Goal: Task Accomplishment & Management: Manage account settings

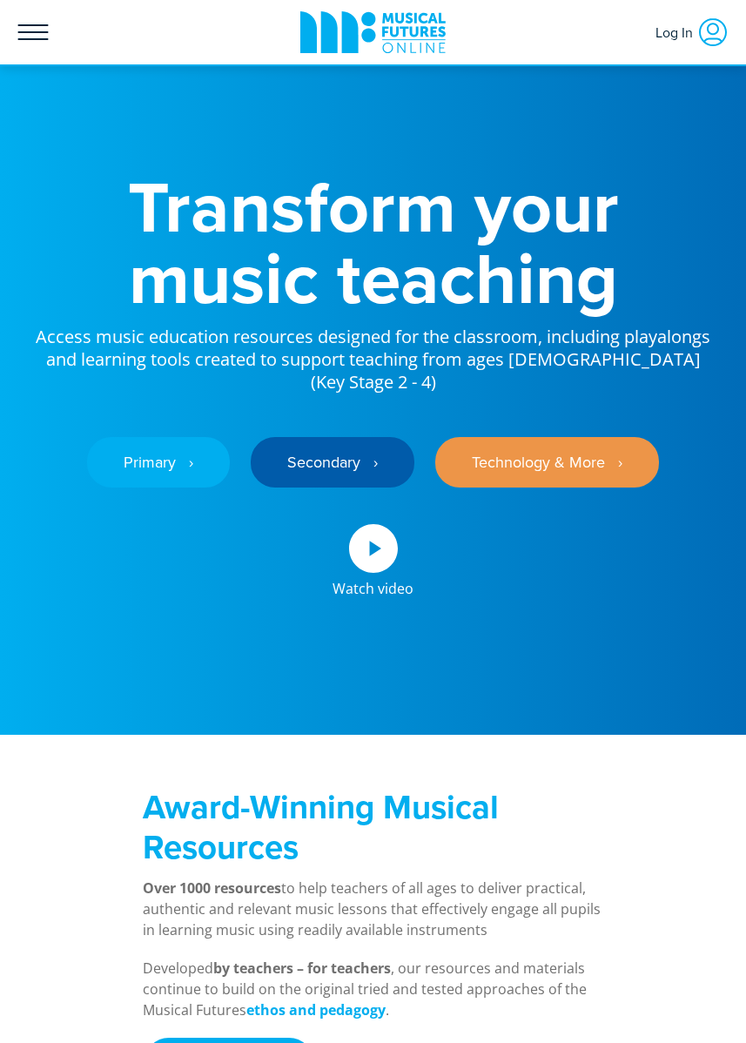
click at [30, 25] on icon at bounding box center [33, 32] width 30 height 16
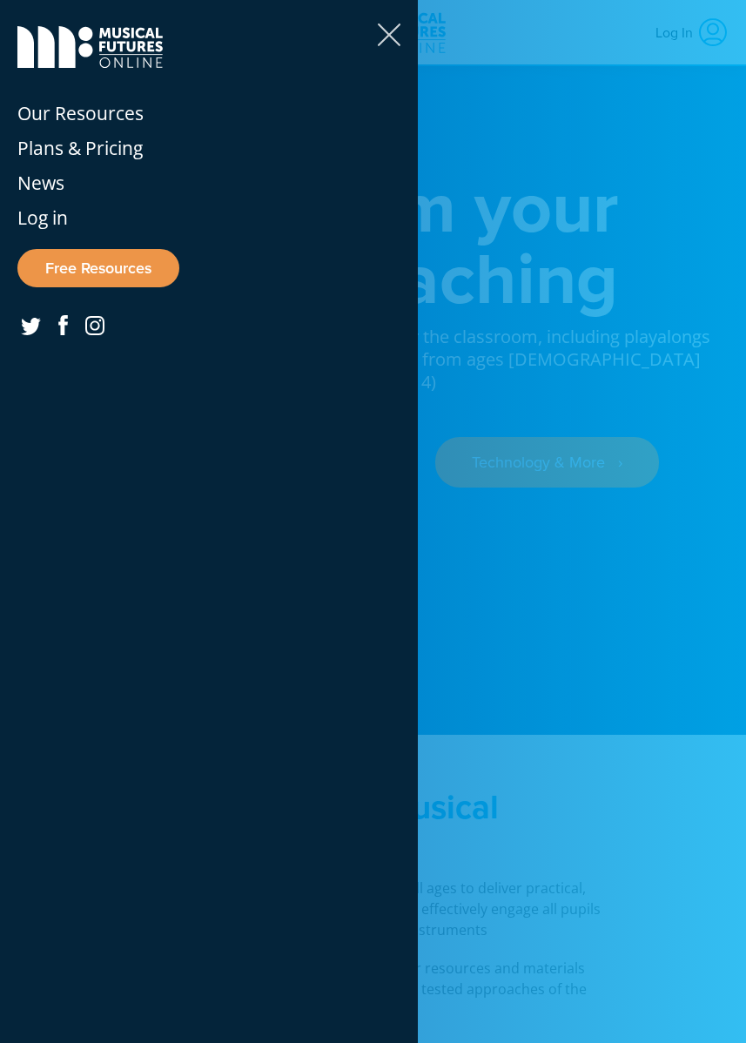
drag, startPoint x: 390, startPoint y: 30, endPoint x: 375, endPoint y: 27, distance: 15.0
click at [390, 30] on icon at bounding box center [389, 35] width 23 height 23
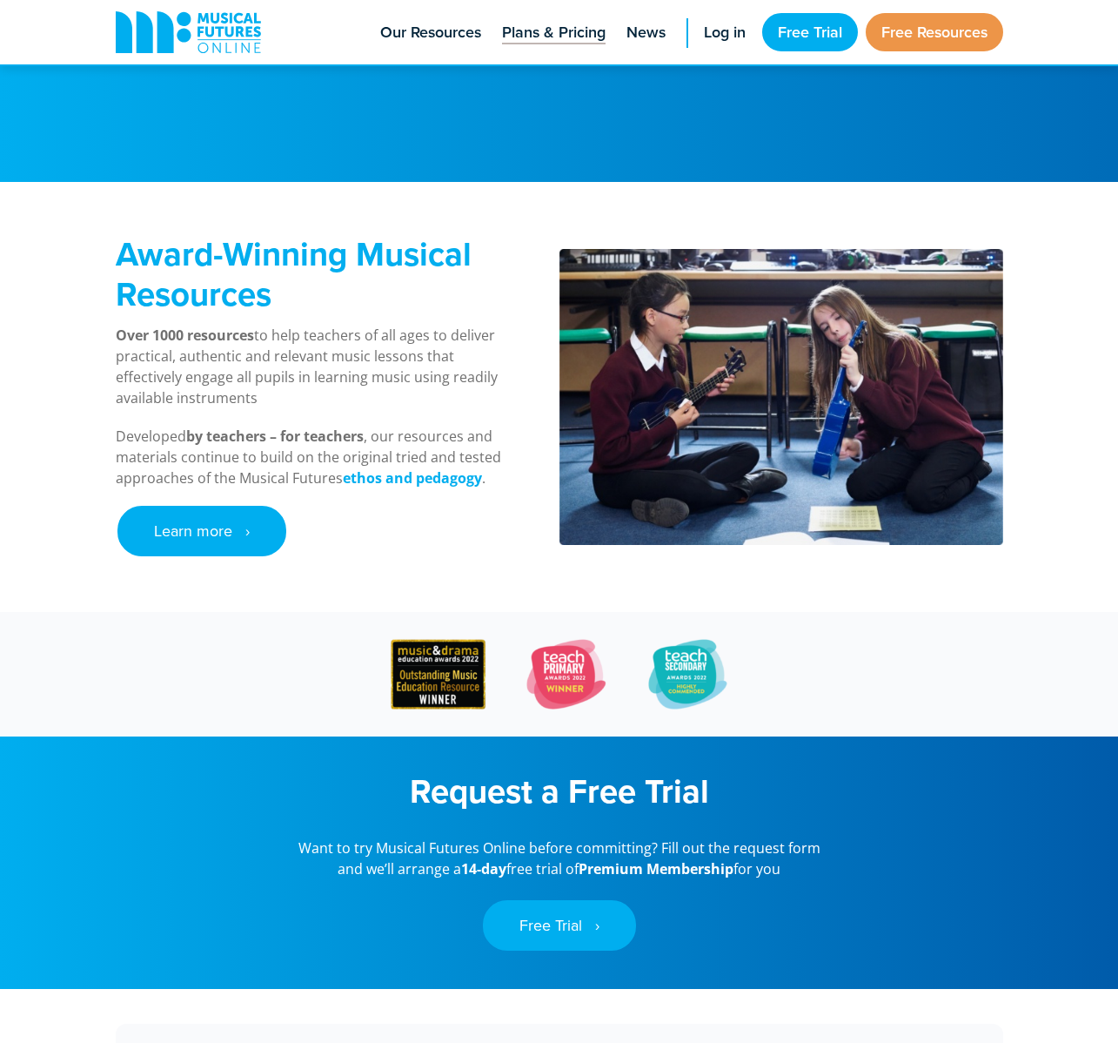
scroll to position [561, 0]
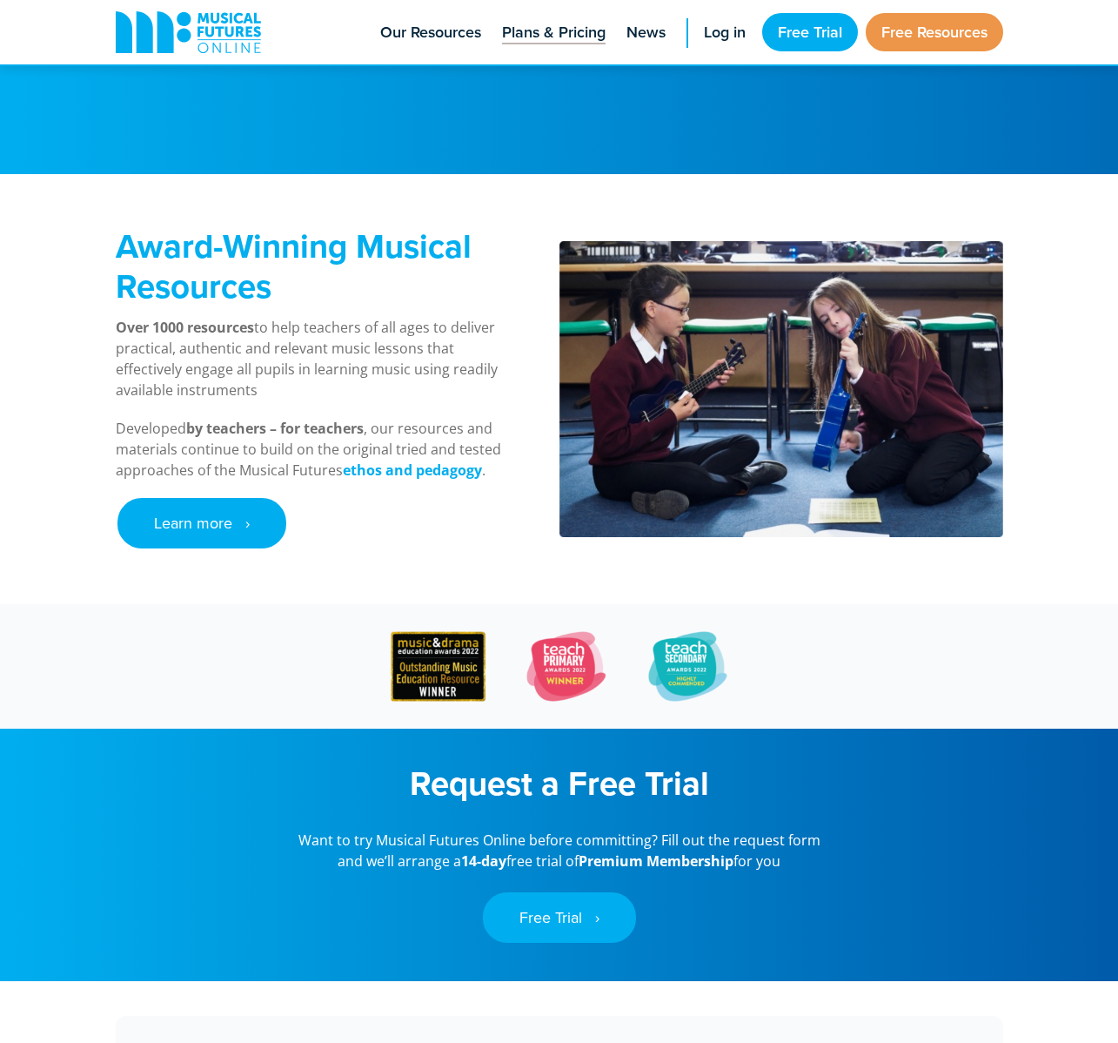
click at [571, 33] on span "Plans & Pricing" at bounding box center [554, 33] width 104 height 24
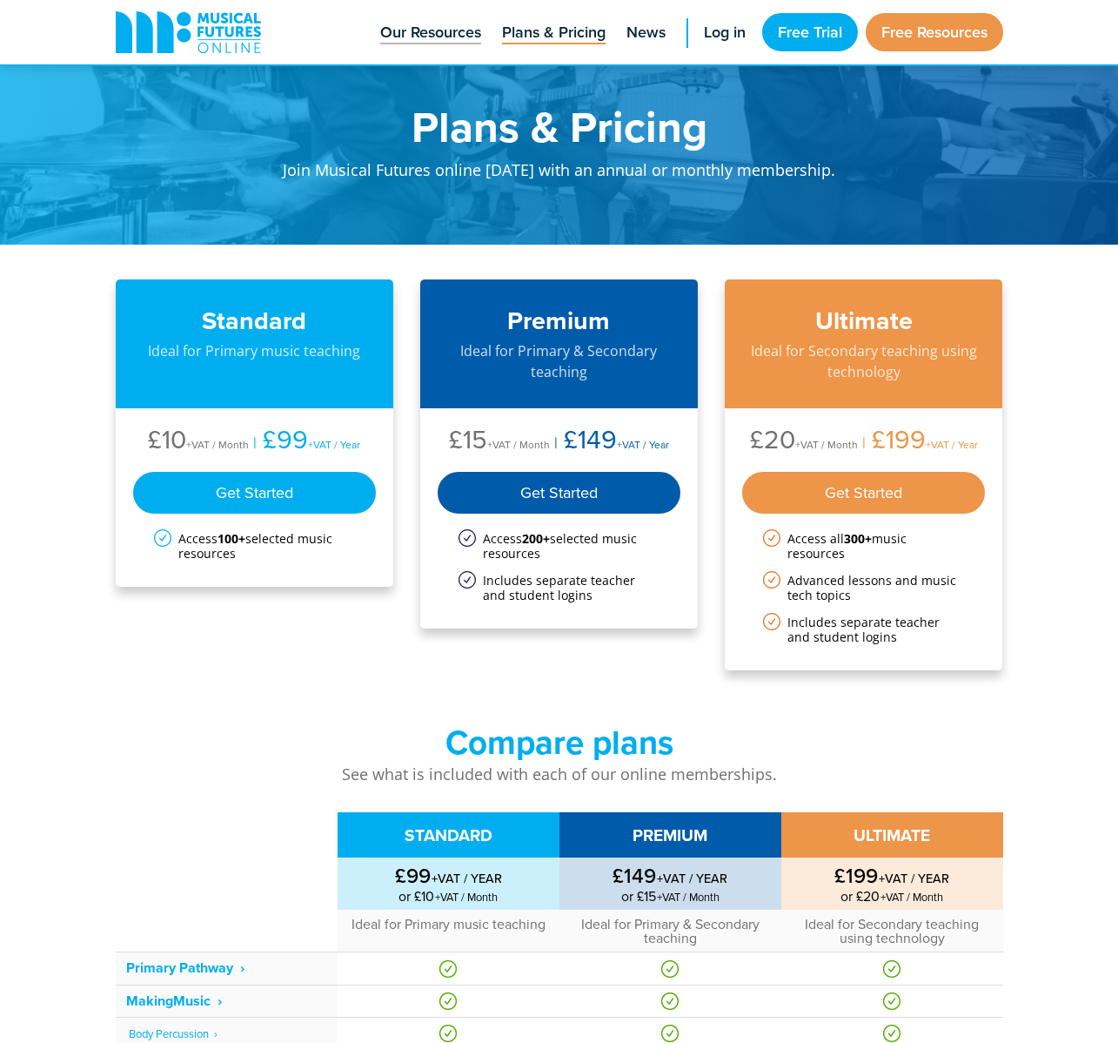
click at [412, 31] on span "Our Resources" at bounding box center [430, 33] width 101 height 24
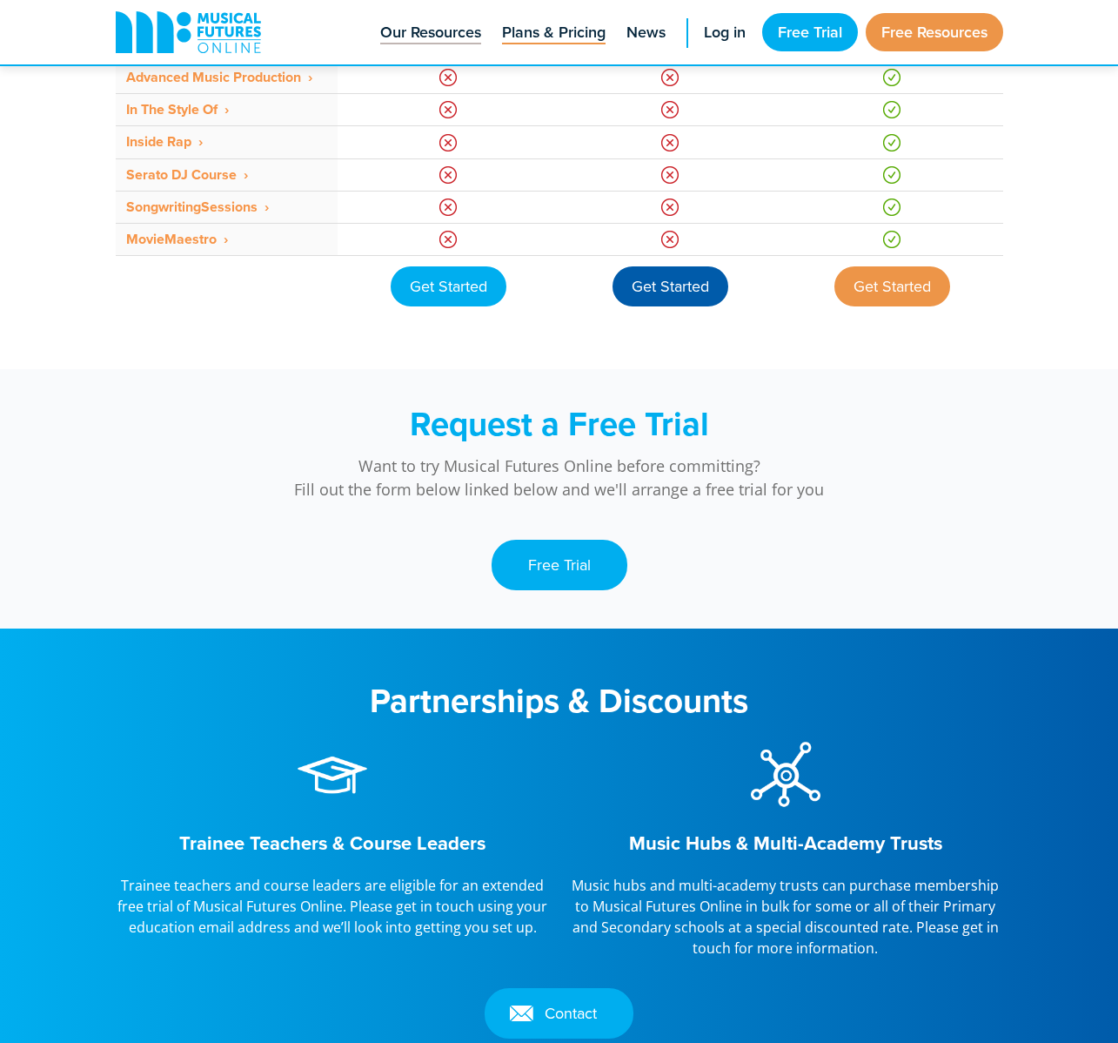
scroll to position [1521, 0]
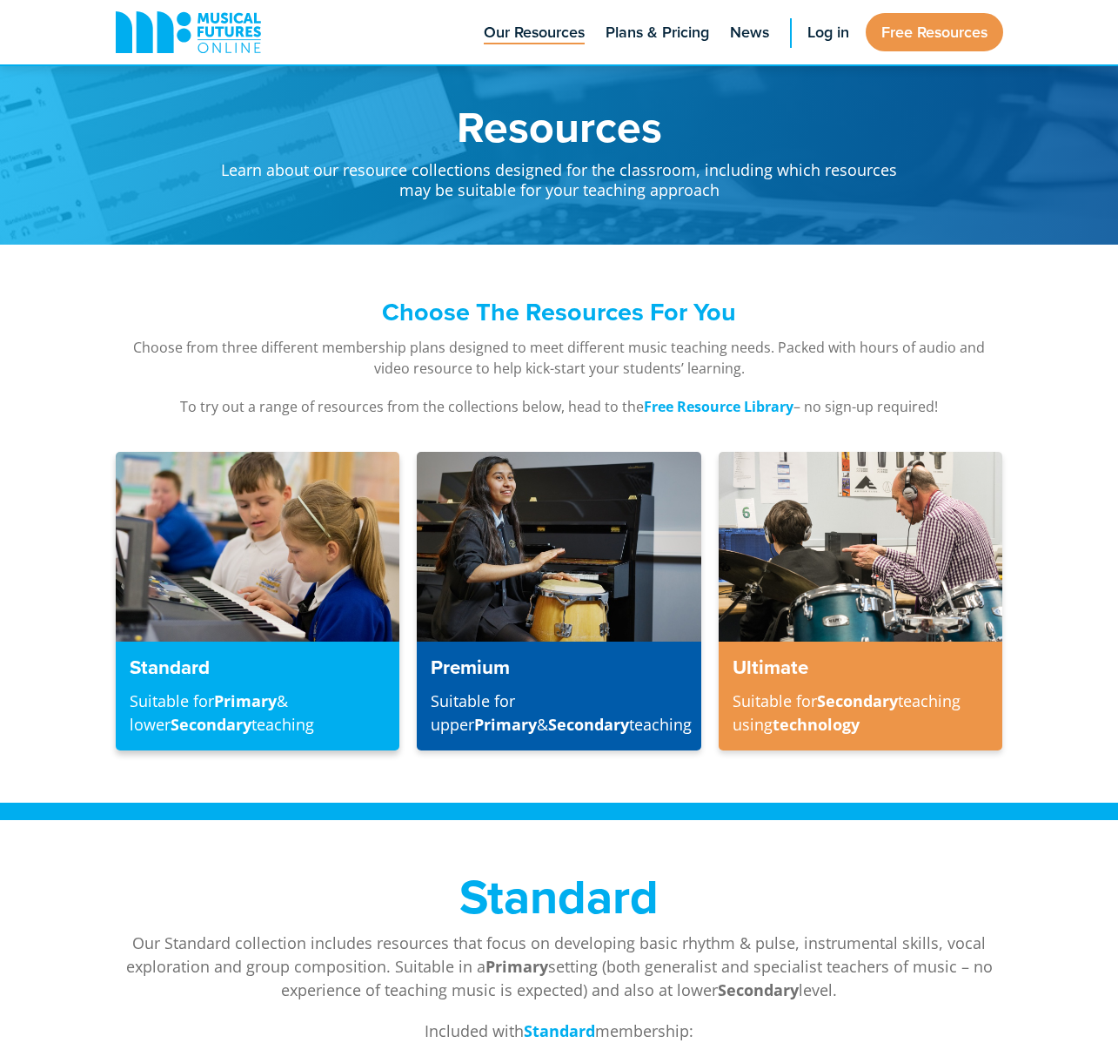
click at [252, 614] on img at bounding box center [258, 547] width 284 height 190
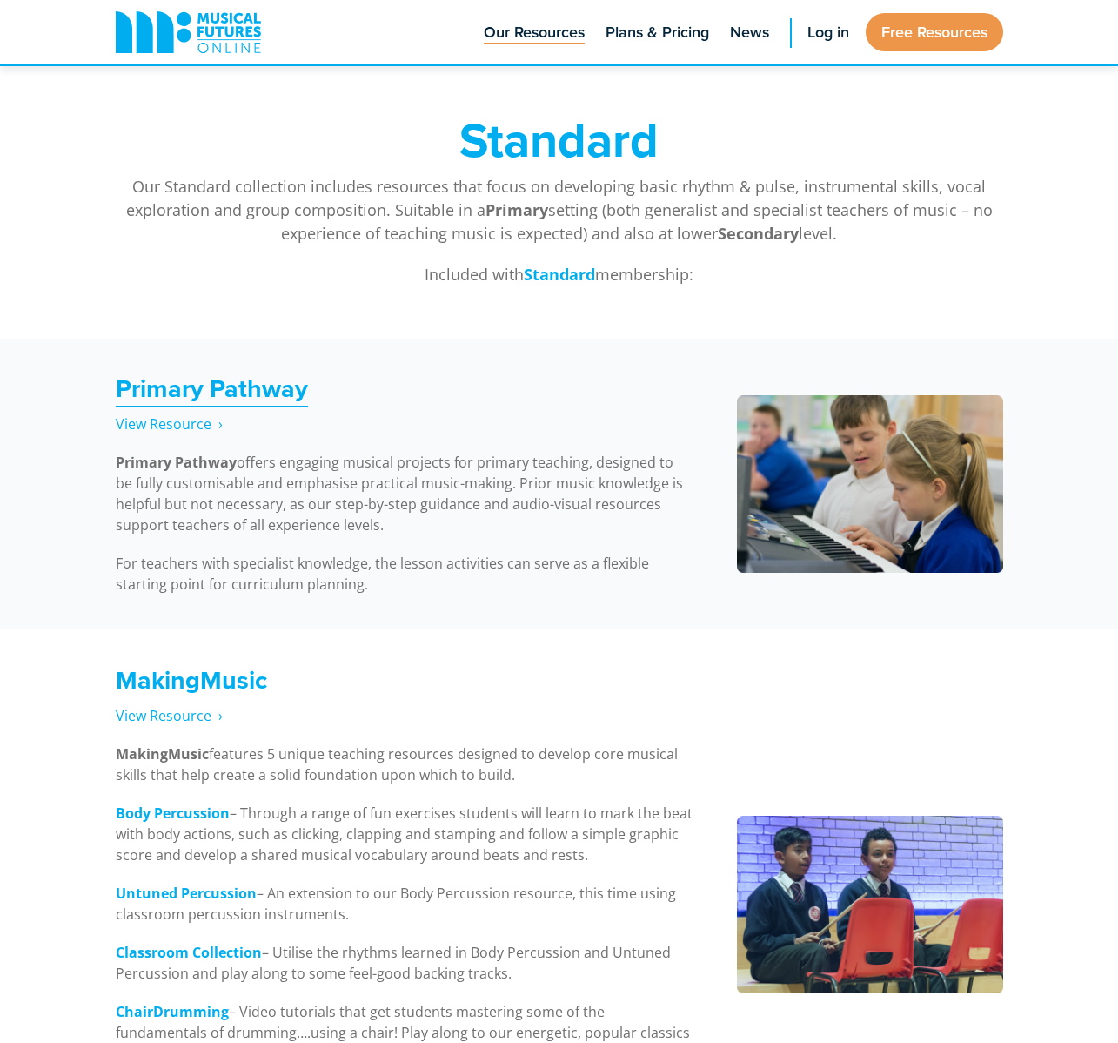
scroll to position [802, 0]
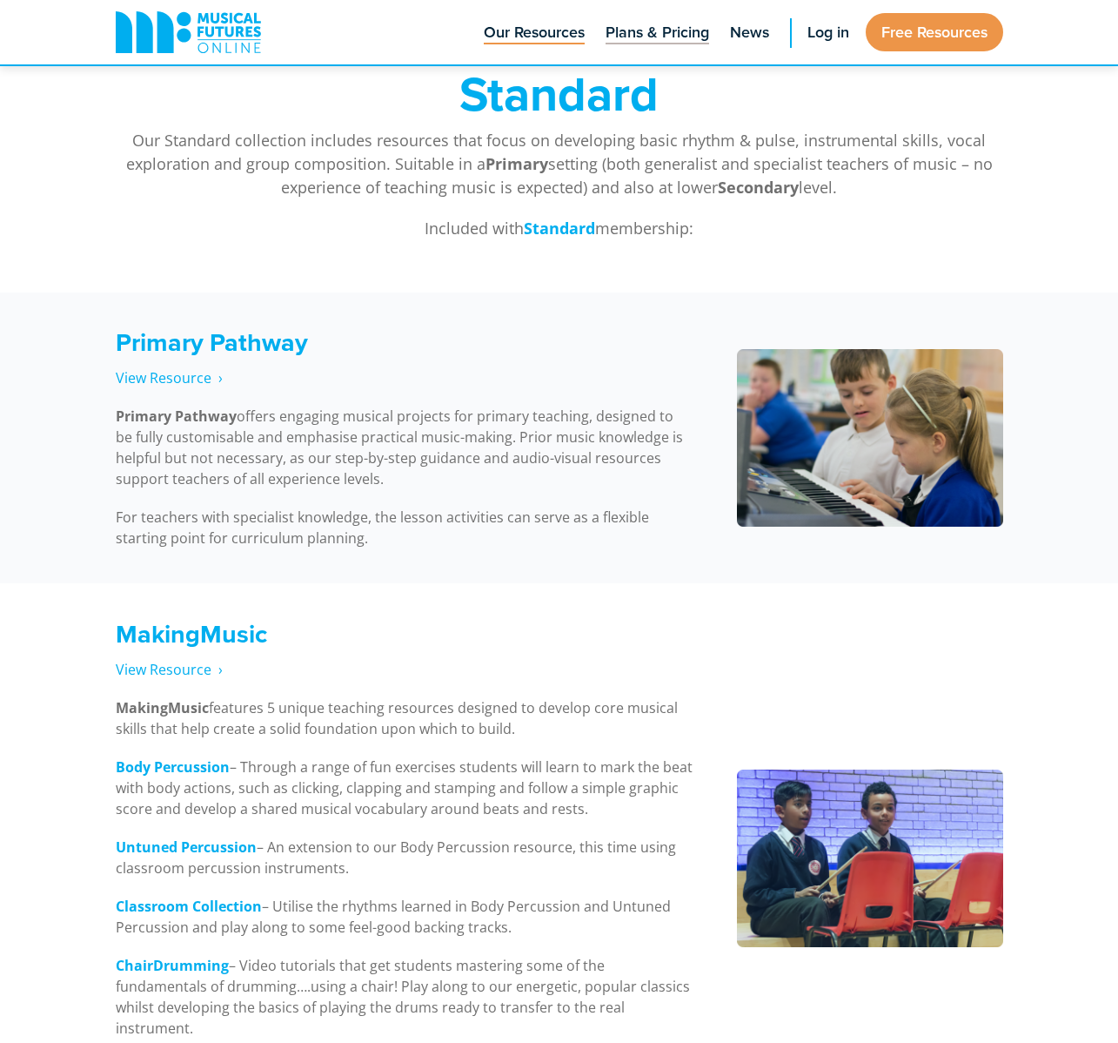
click at [625, 37] on span "Plans & Pricing" at bounding box center [658, 33] width 104 height 24
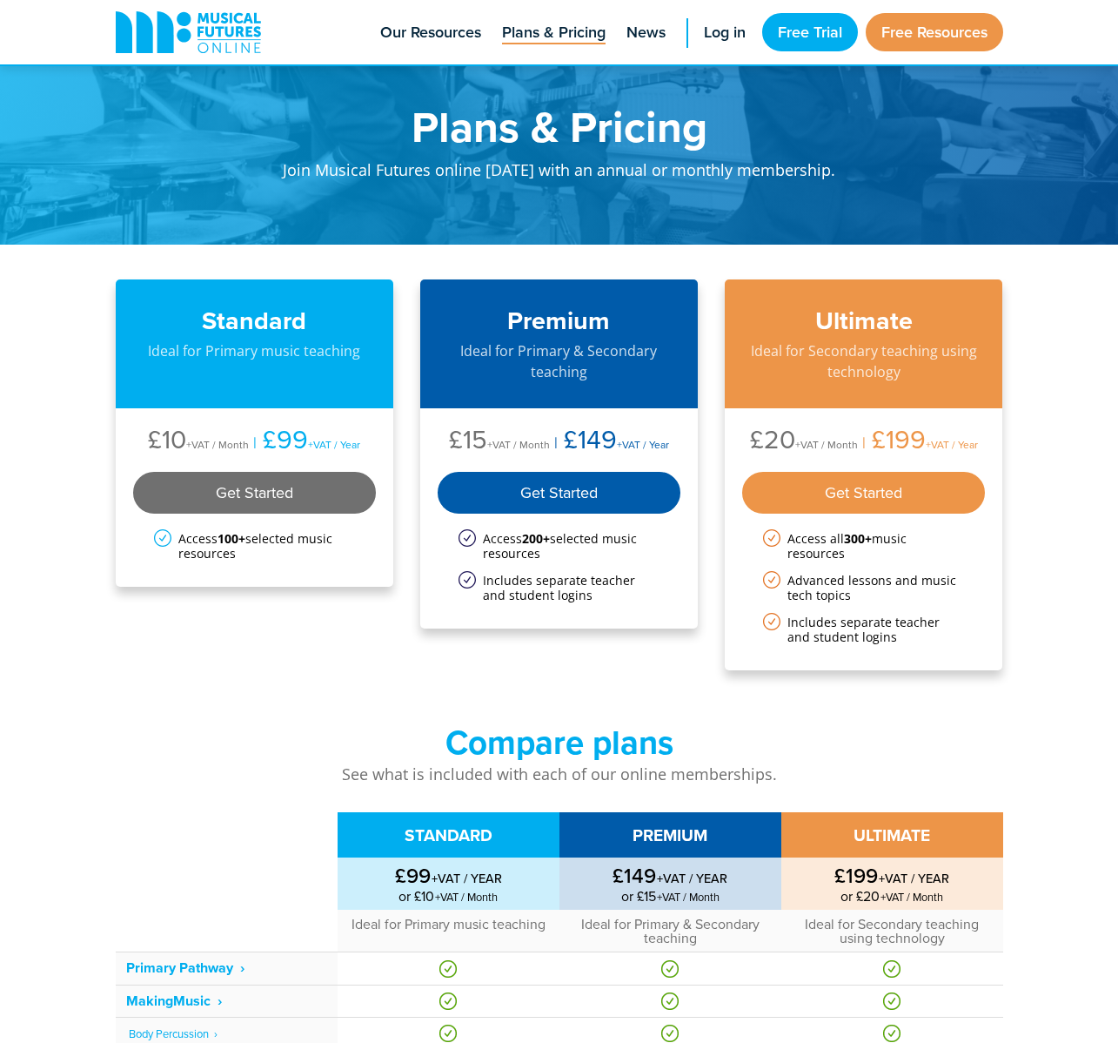
click at [279, 504] on div "Get Started" at bounding box center [255, 493] width 244 height 42
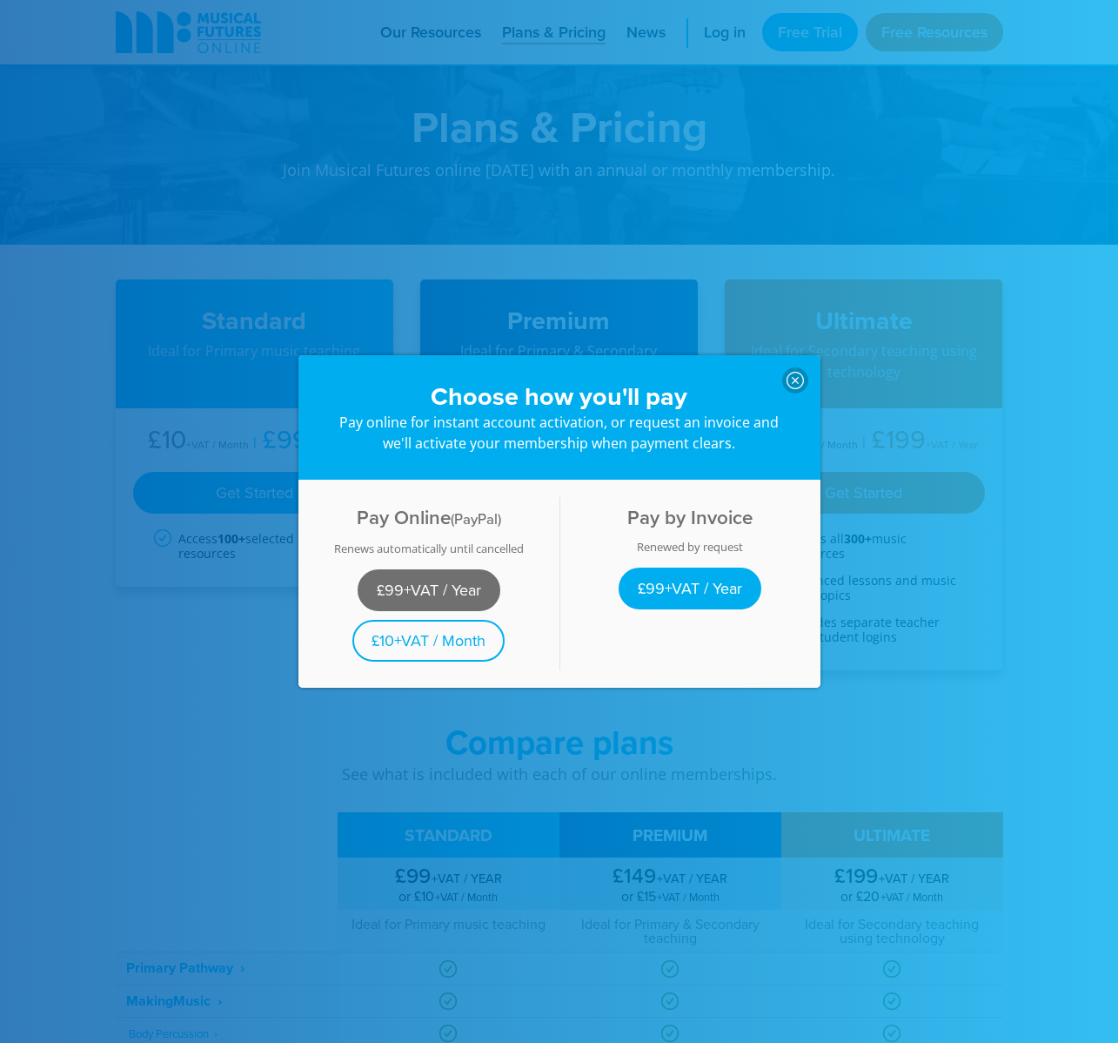
click at [437, 600] on link "£99+VAT / Year" at bounding box center [429, 590] width 143 height 42
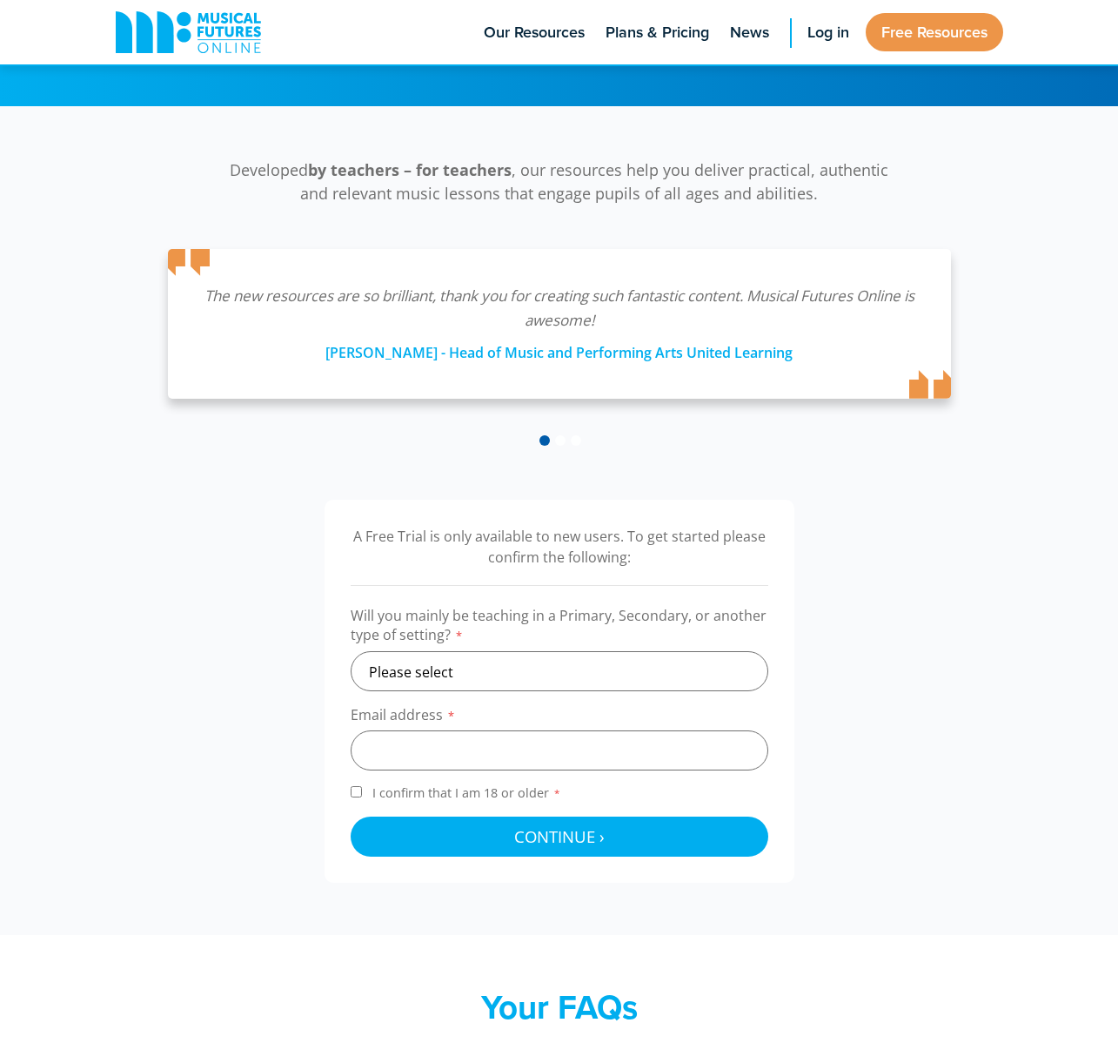
scroll to position [264, 0]
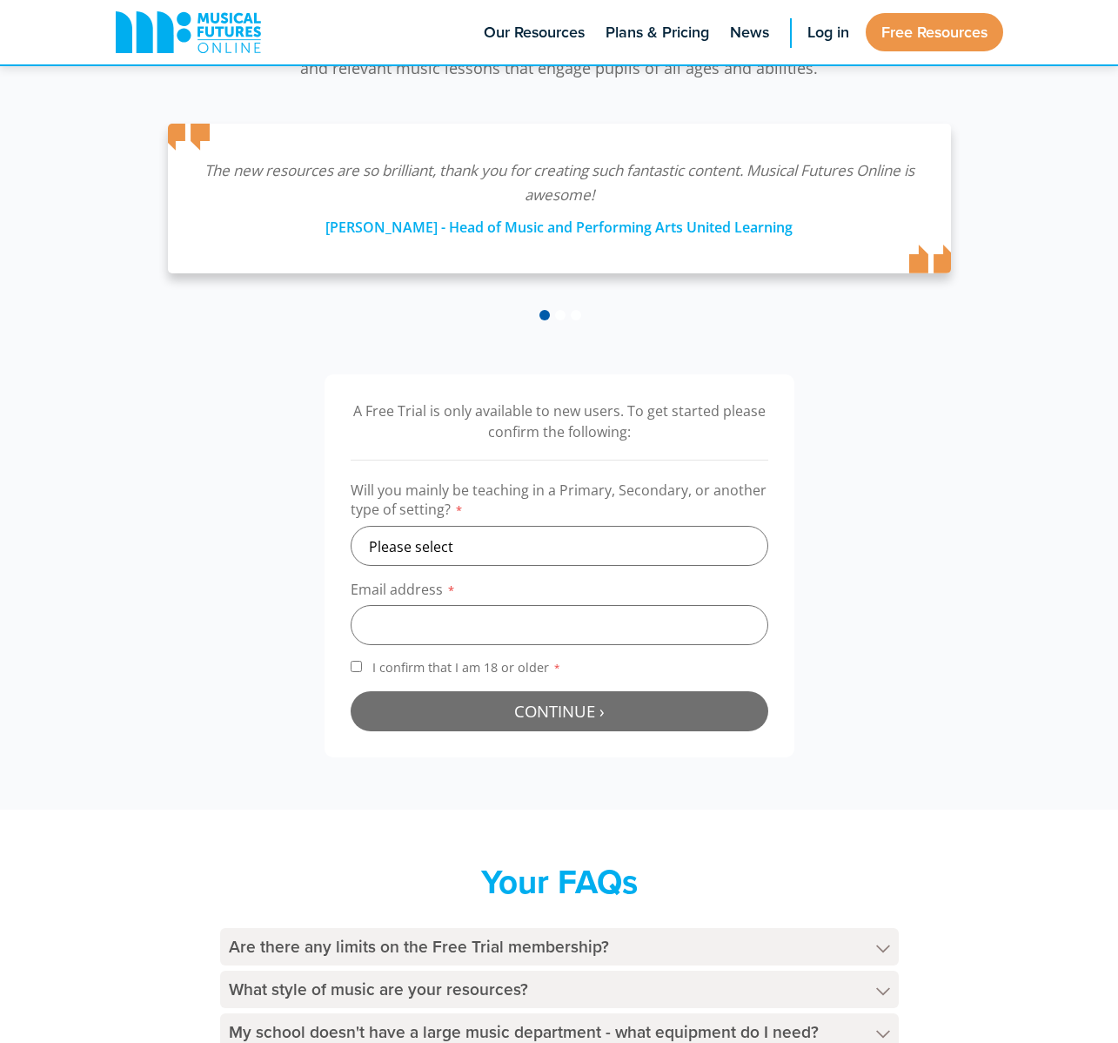
drag, startPoint x: 583, startPoint y: 710, endPoint x: 706, endPoint y: 652, distance: 135.9
click at [583, 710] on span "Continue ›" at bounding box center [559, 711] width 91 height 22
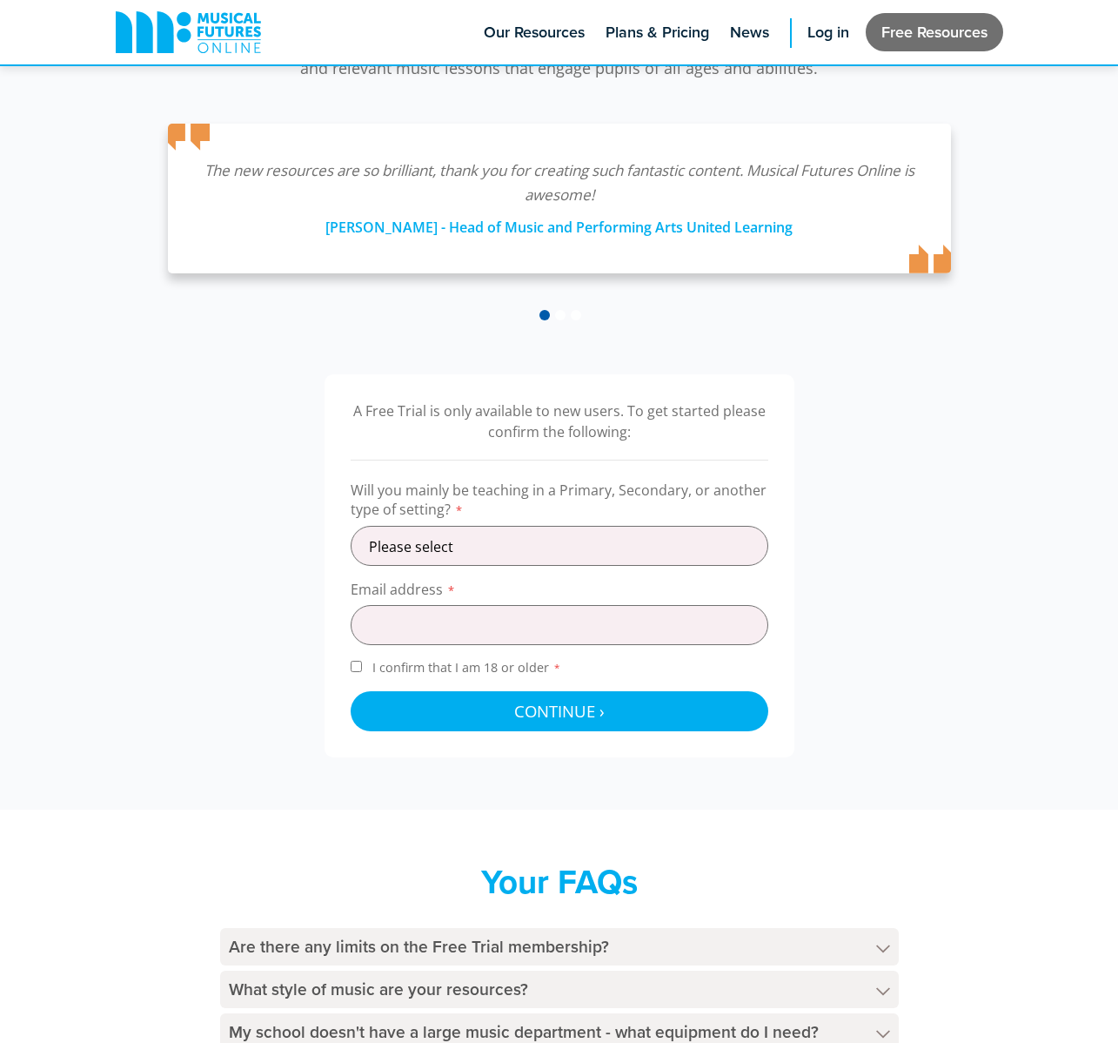
click at [943, 37] on link "Free Resources" at bounding box center [935, 32] width 138 height 38
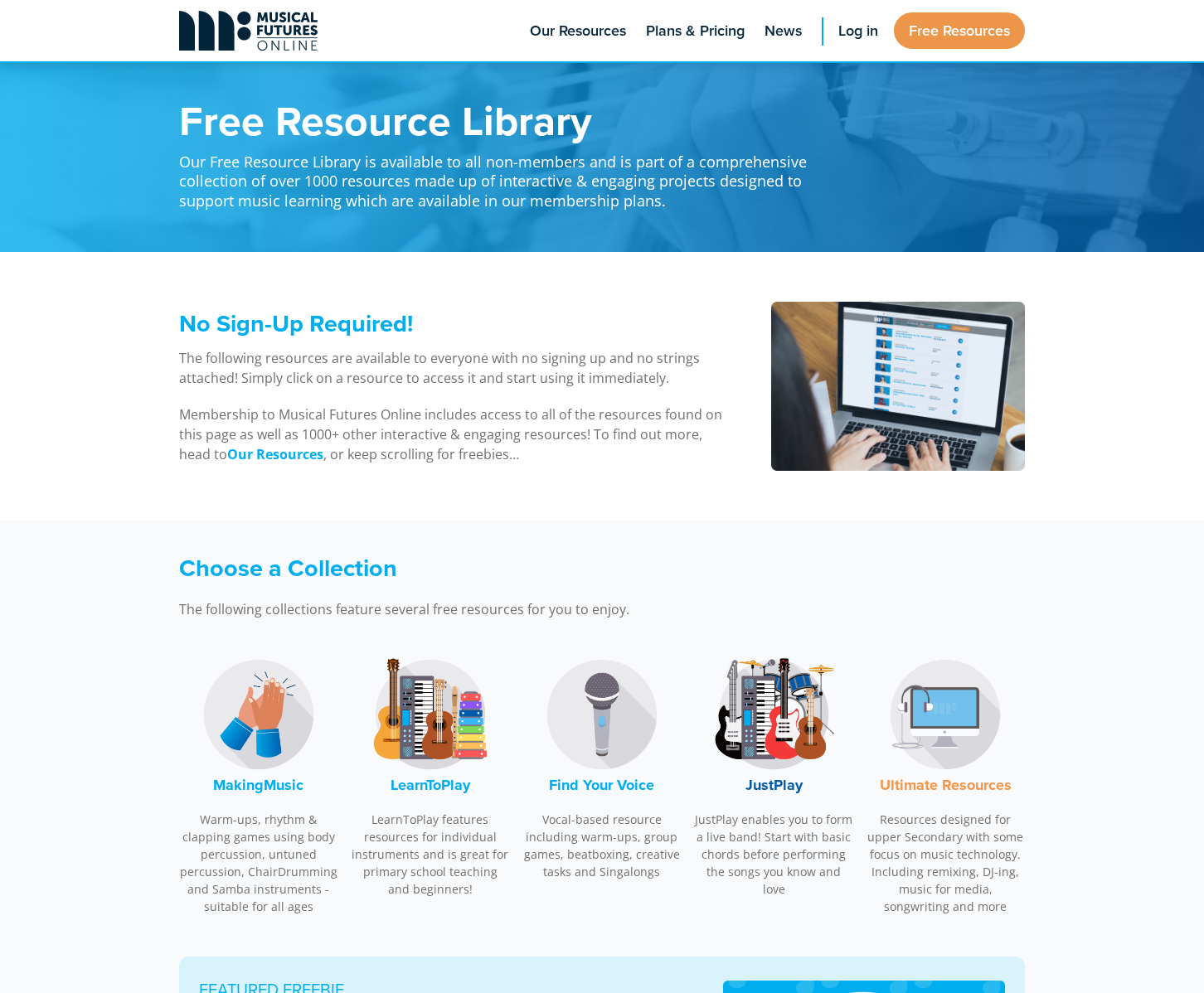
drag, startPoint x: 242, startPoint y: 25, endPoint x: 242, endPoint y: 226, distance: 201.0
click at [242, 25] on icon at bounding box center [248, 30] width 138 height 40
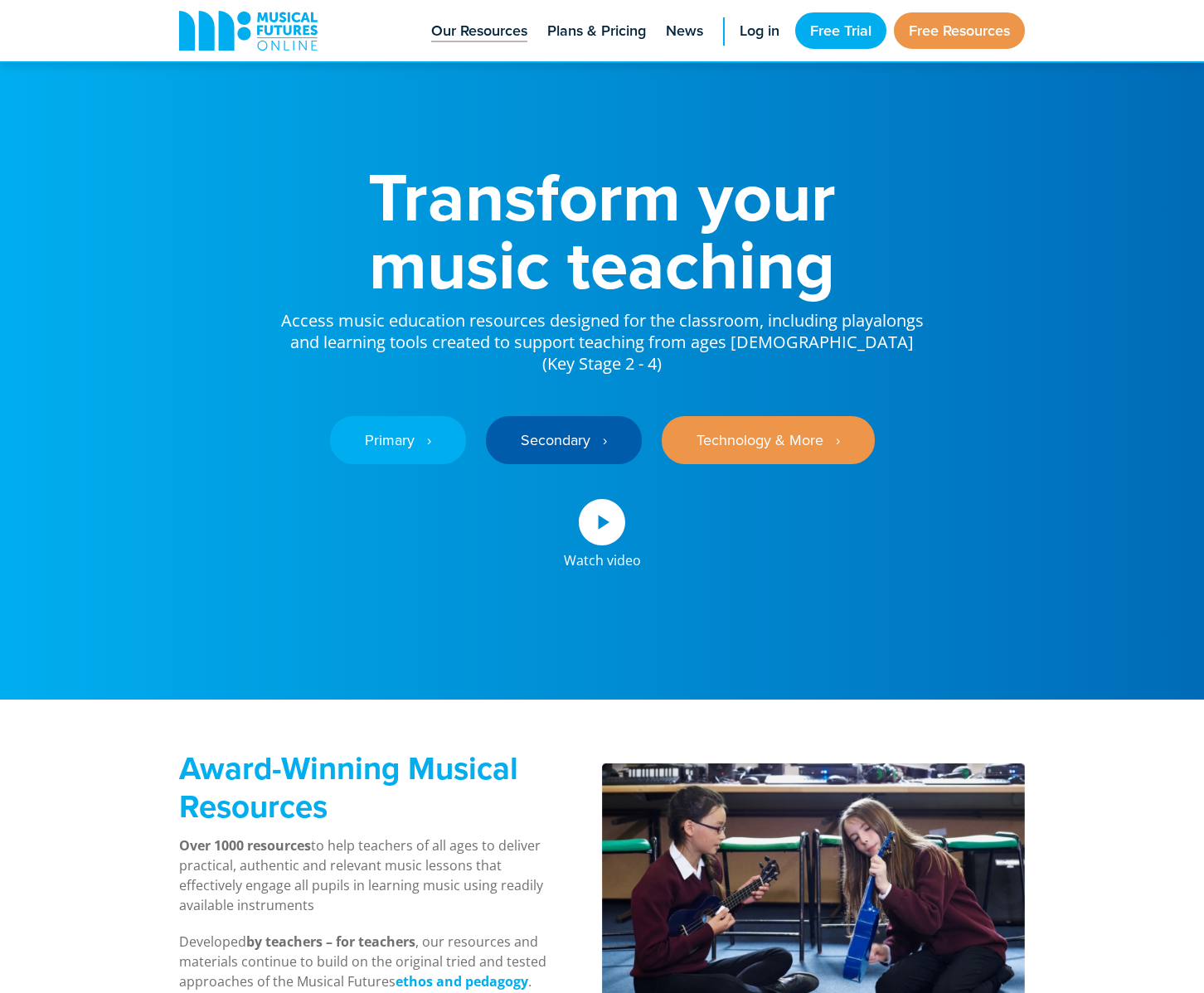
click at [460, 20] on span "Our Resources" at bounding box center [479, 31] width 96 height 23
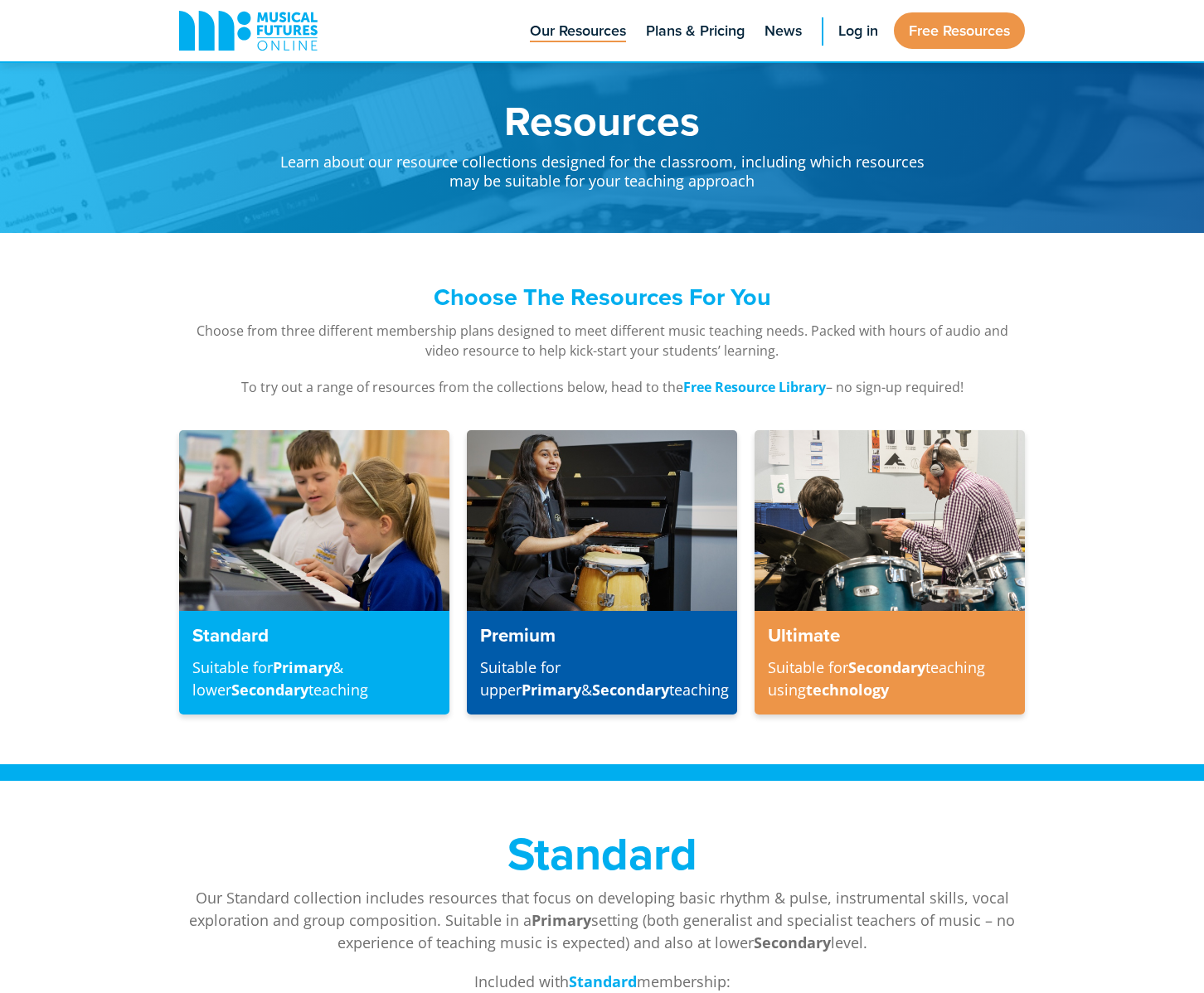
scroll to position [5528, 0]
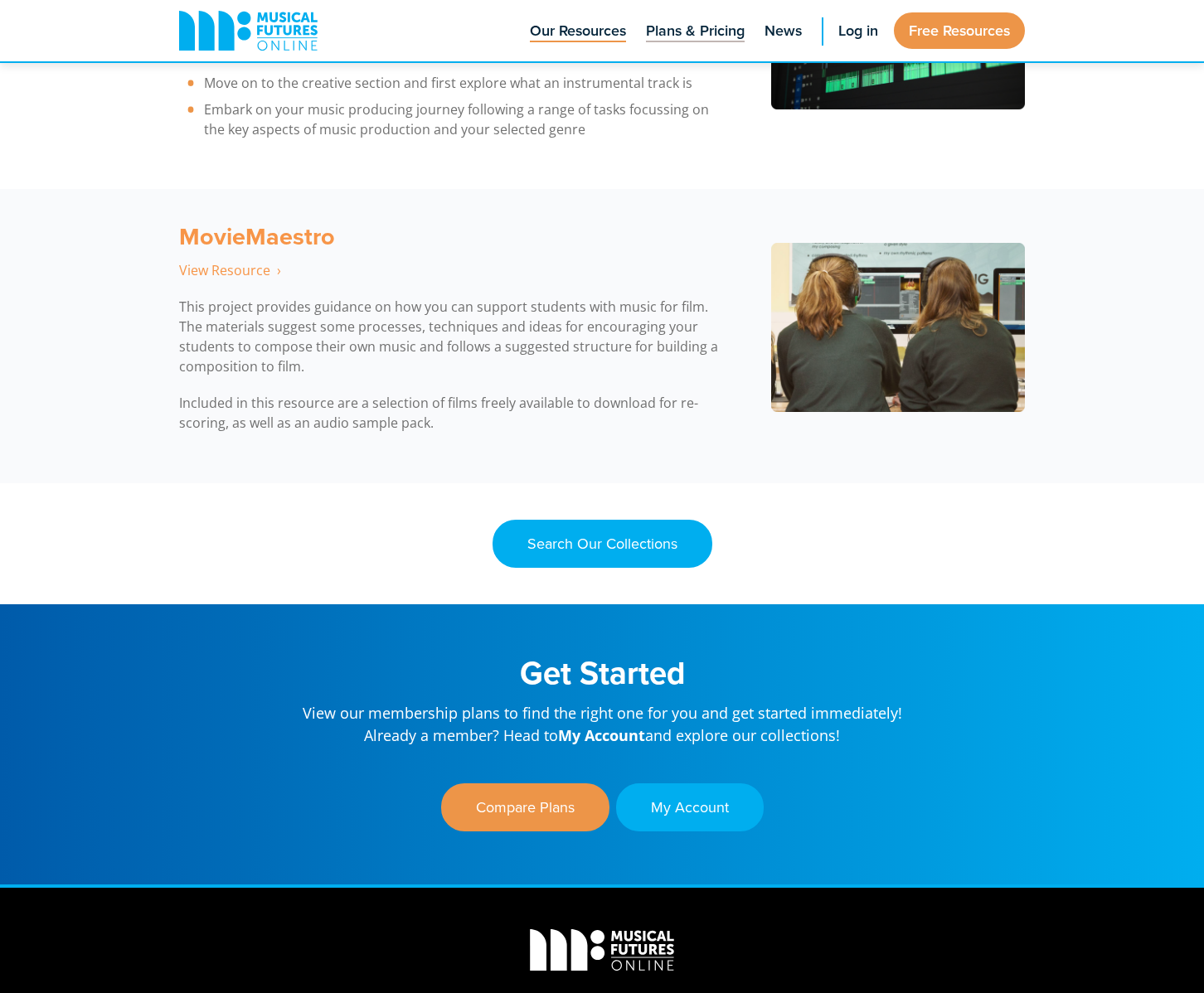
click at [674, 39] on span "Plans & Pricing" at bounding box center [695, 31] width 99 height 23
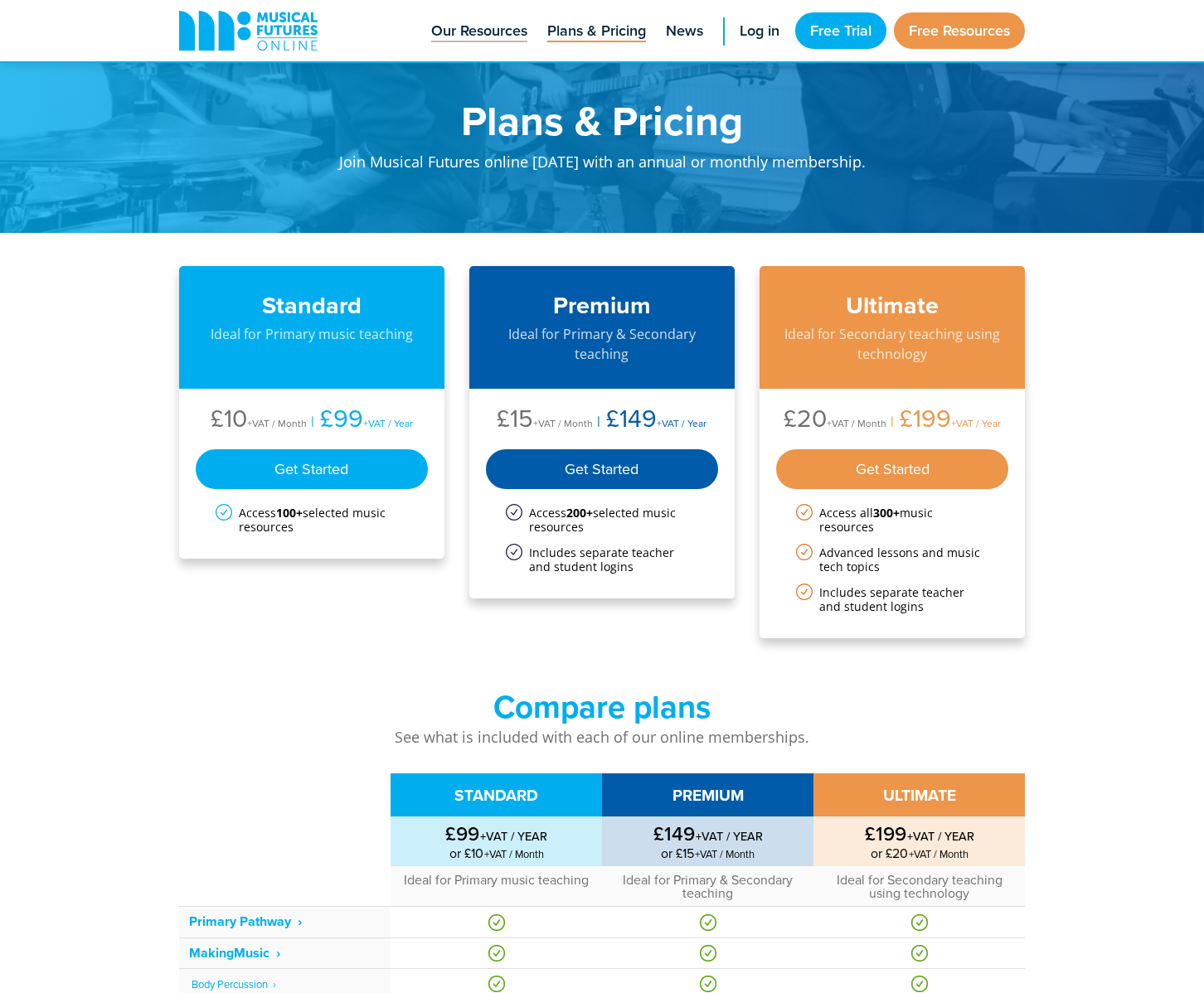
drag, startPoint x: 488, startPoint y: 29, endPoint x: 487, endPoint y: 59, distance: 30.0
click at [488, 29] on span "Our Resources" at bounding box center [479, 31] width 96 height 23
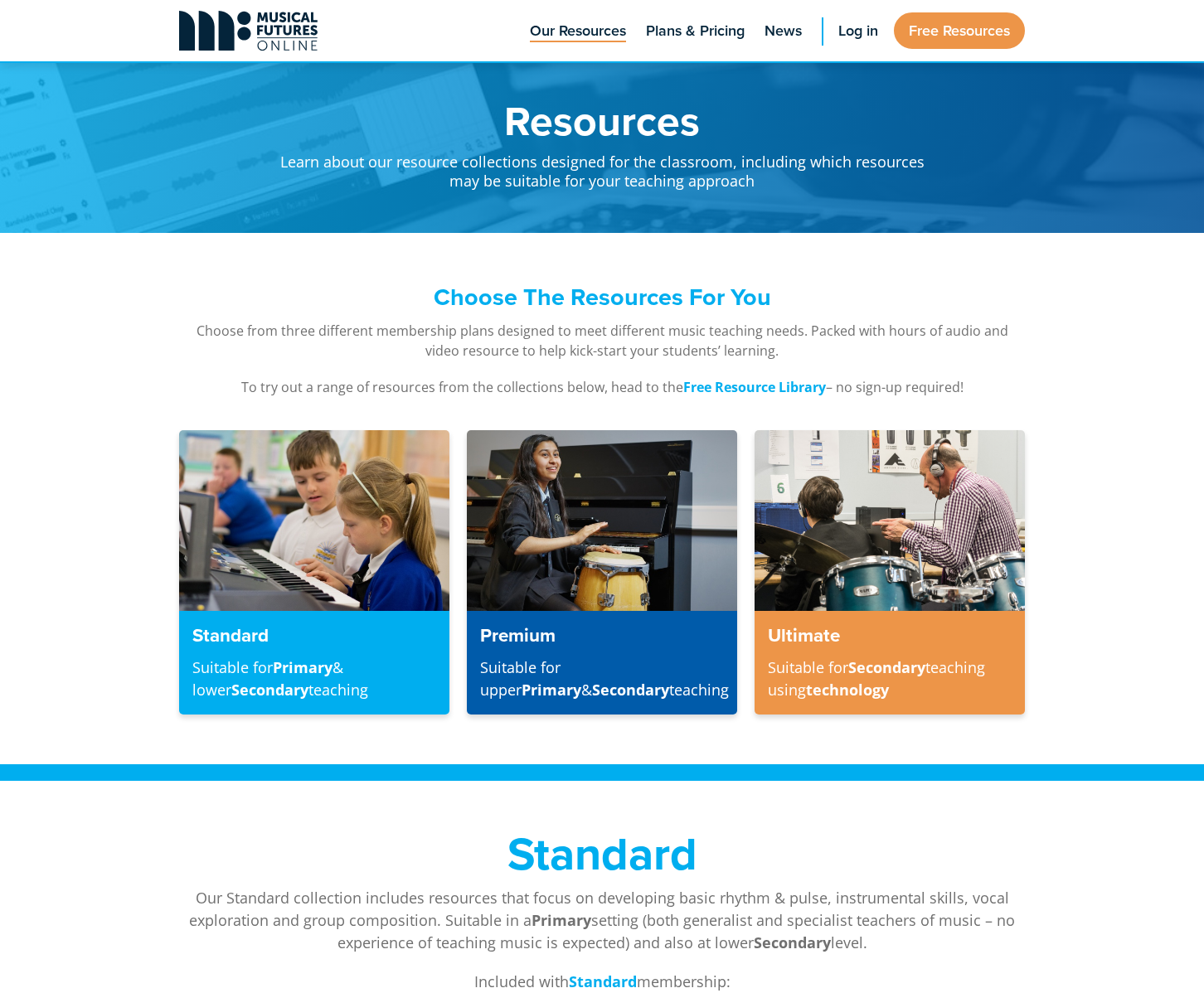
drag, startPoint x: 272, startPoint y: 36, endPoint x: 299, endPoint y: 43, distance: 27.9
click at [273, 36] on icon at bounding box center [248, 30] width 138 height 40
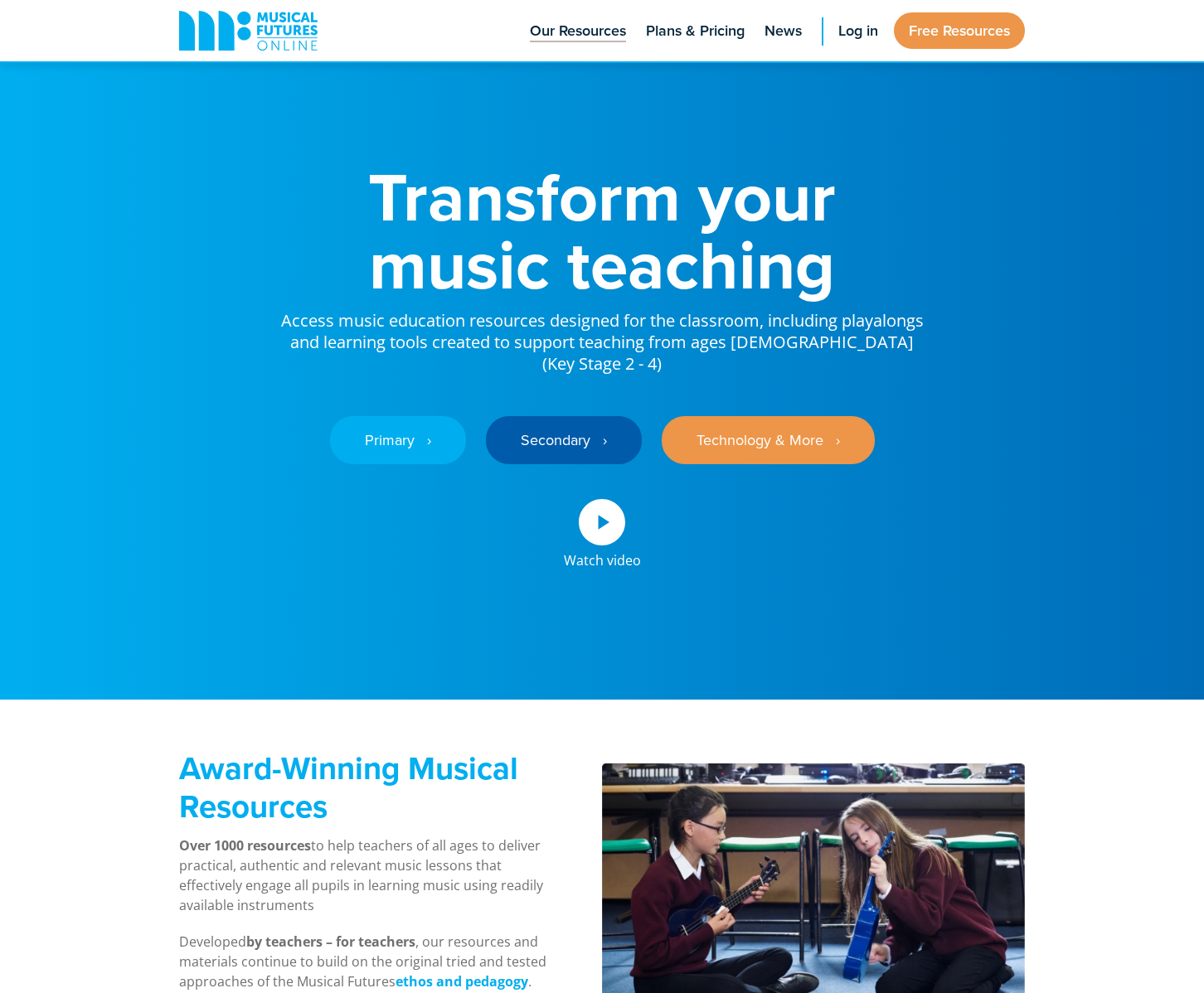
click at [588, 21] on span "Our Resources" at bounding box center [577, 31] width 96 height 23
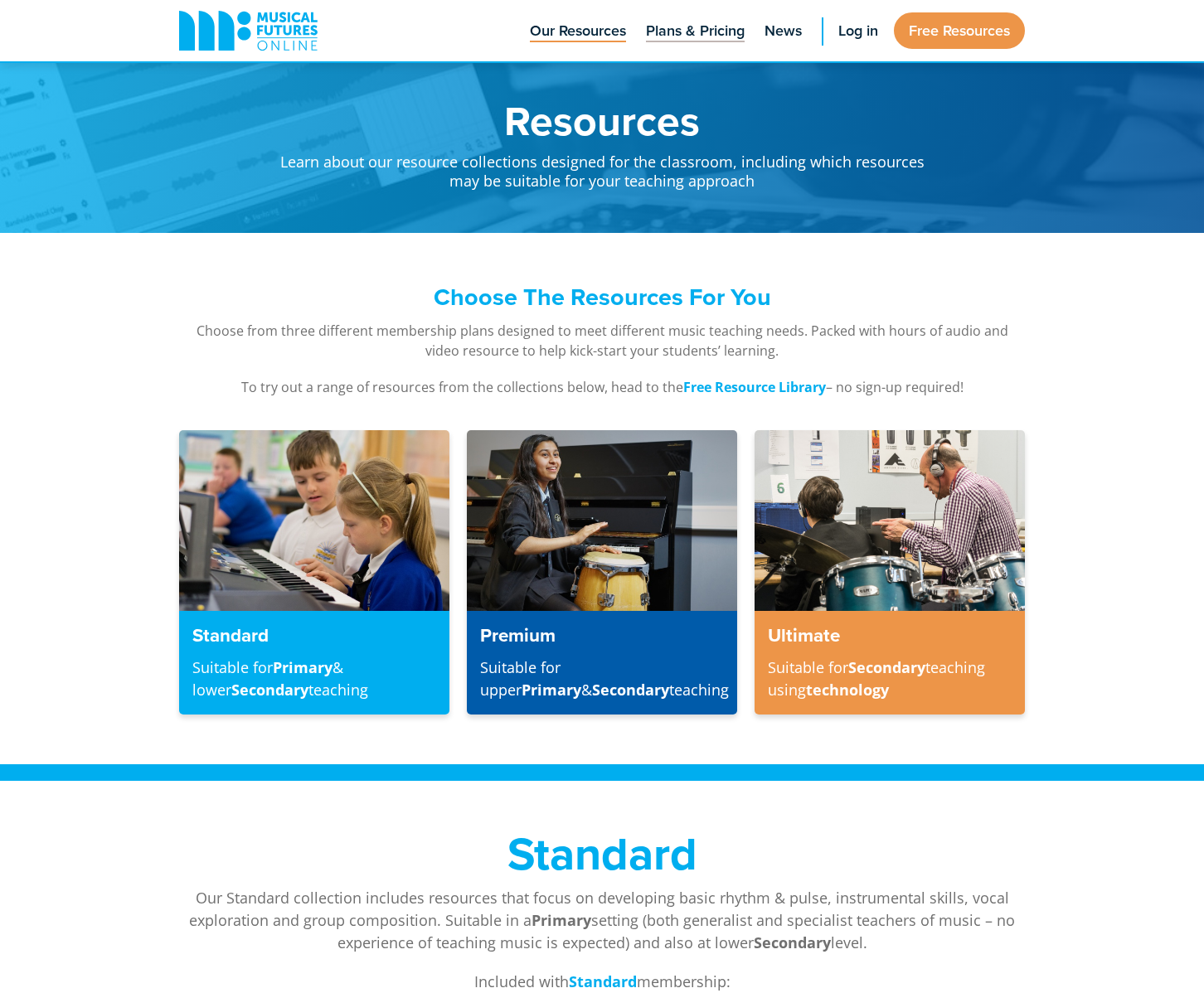
click at [677, 38] on span "Plans & Pricing" at bounding box center [695, 31] width 99 height 23
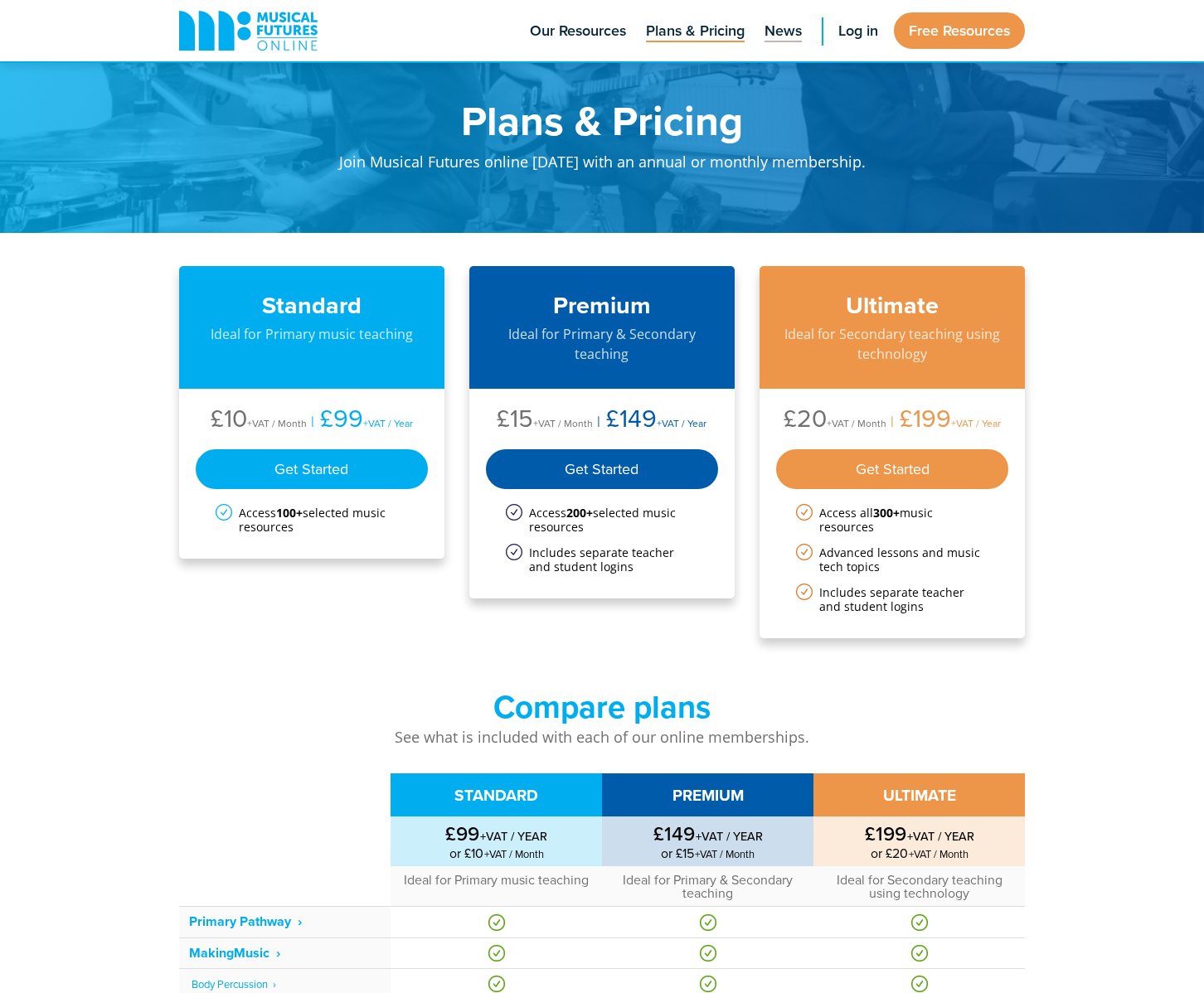
click at [783, 41] on span "News" at bounding box center [782, 31] width 37 height 23
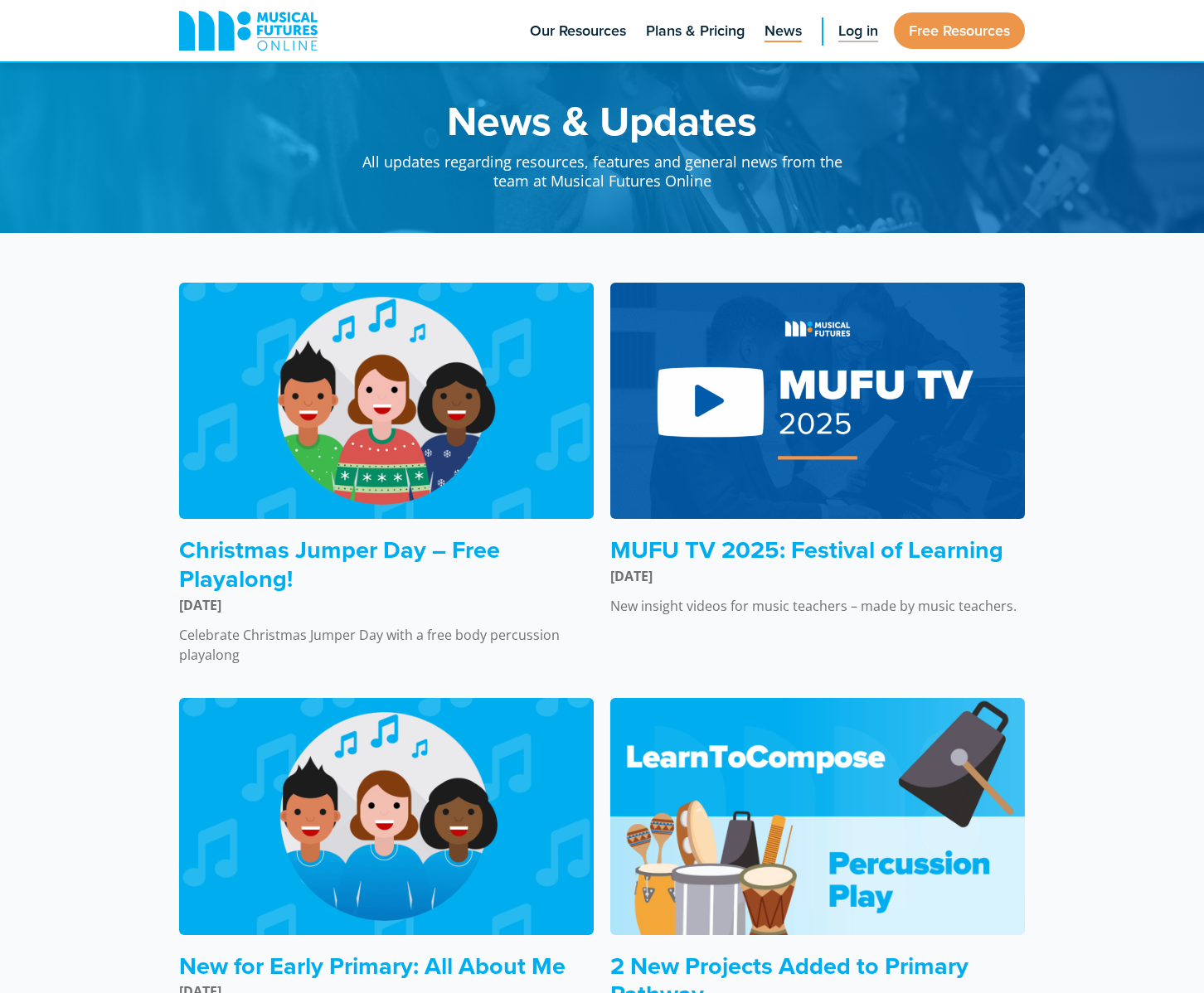
click at [863, 42] on span "Log in" at bounding box center [858, 31] width 40 height 23
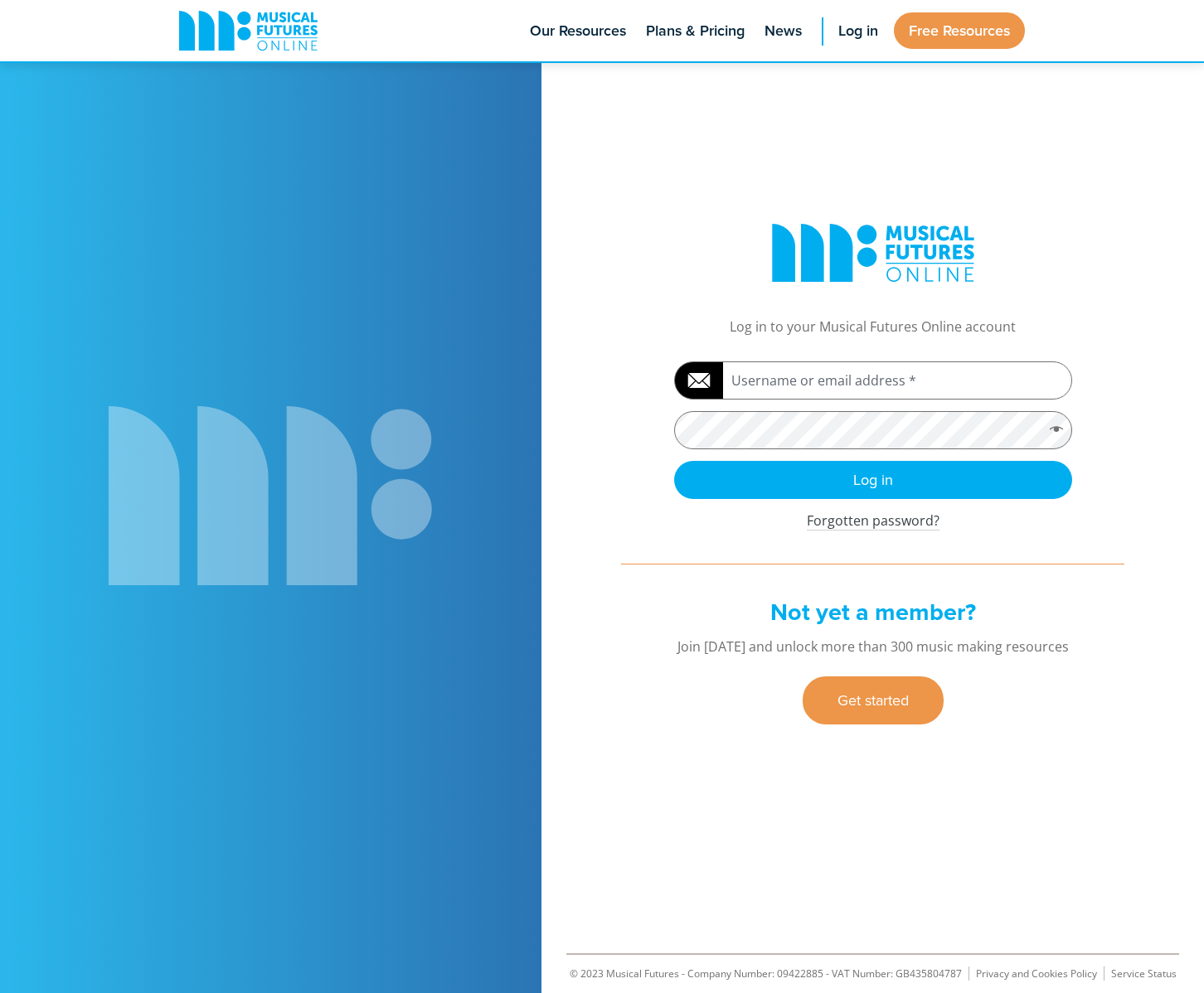
click at [964, 39] on link "Free Resources" at bounding box center [959, 30] width 131 height 36
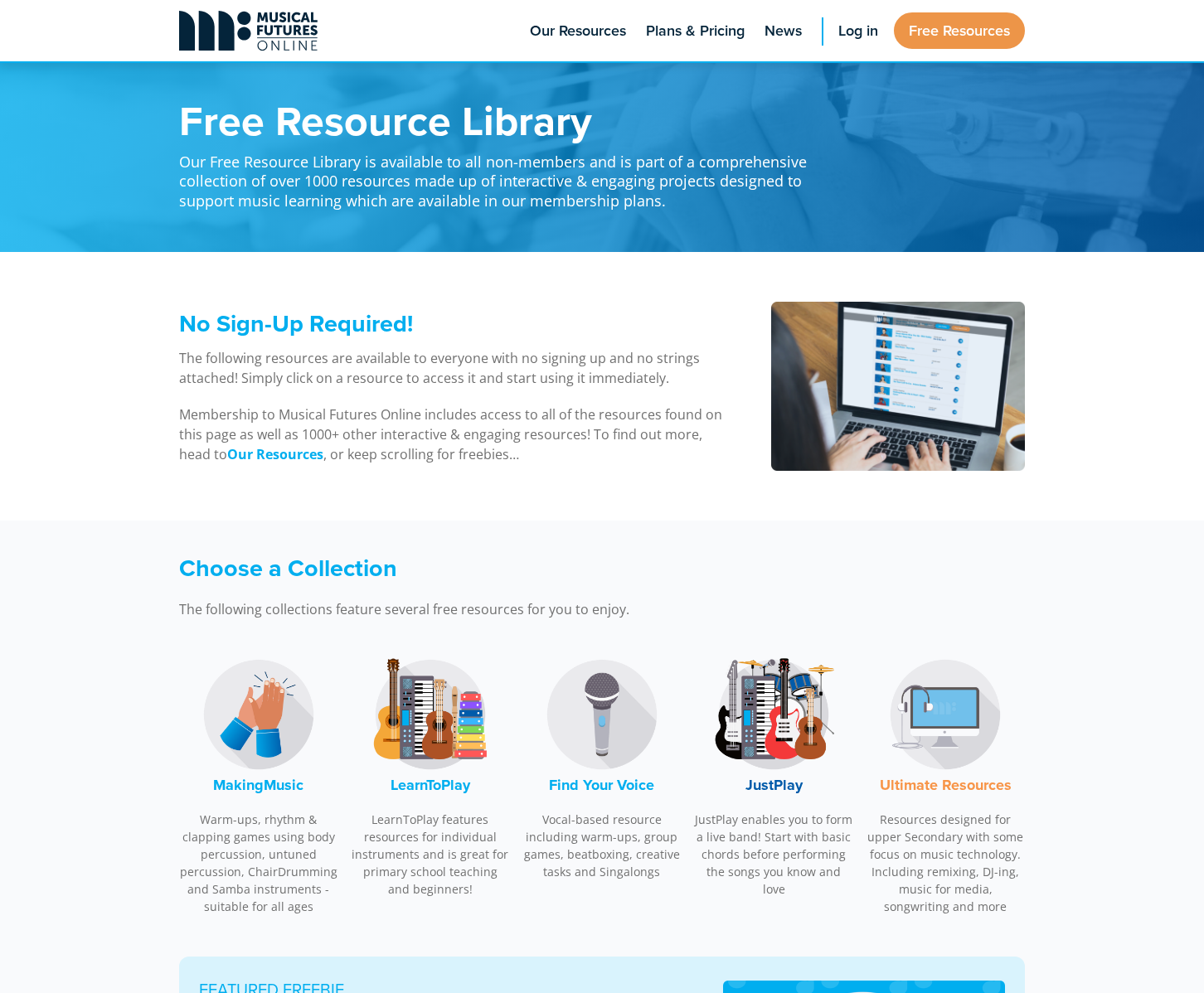
click at [198, 37] on icon at bounding box center [248, 30] width 138 height 40
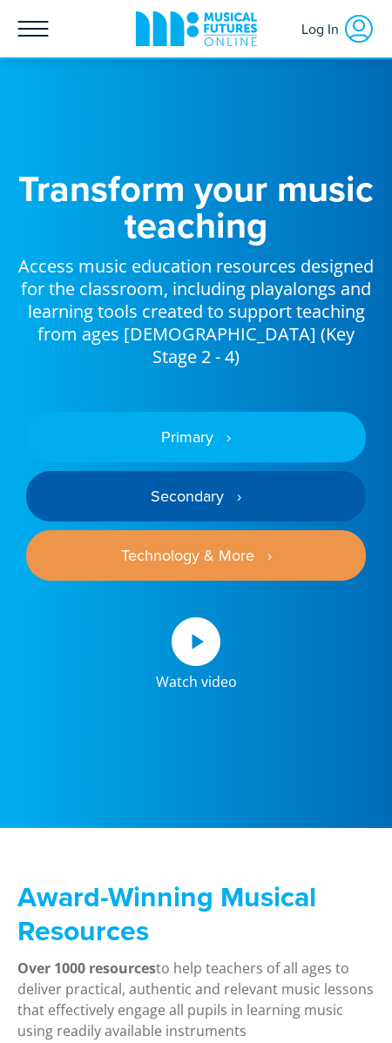
click at [29, 37] on icon at bounding box center [33, 29] width 30 height 16
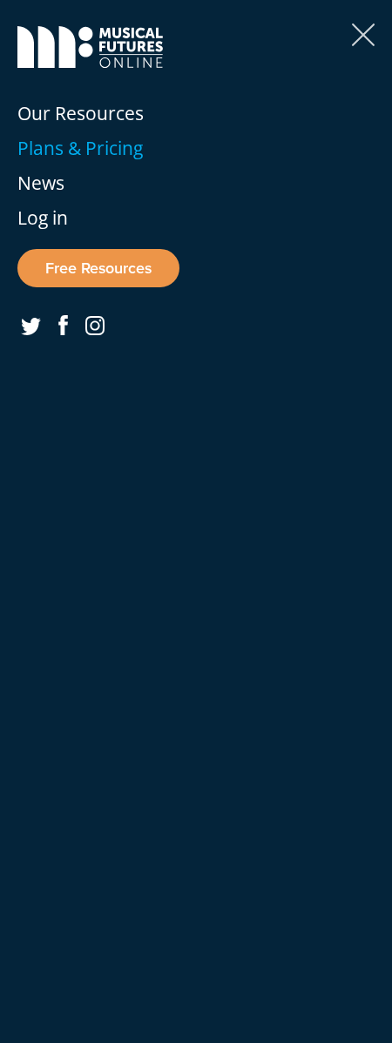
click at [66, 140] on span "Plans & Pricing" at bounding box center [79, 148] width 125 height 24
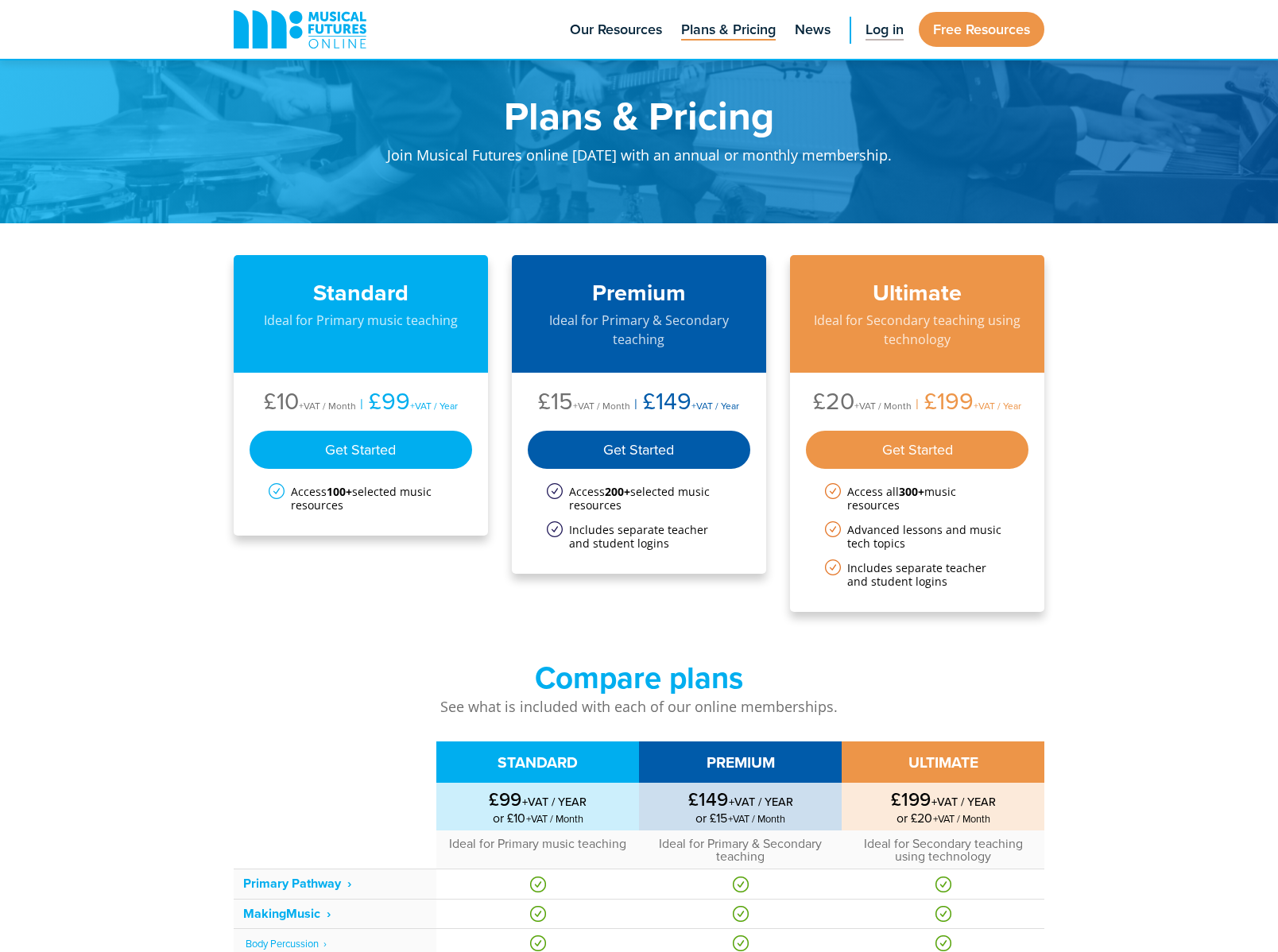
click at [357, 27] on span "Log in" at bounding box center [885, 30] width 38 height 22
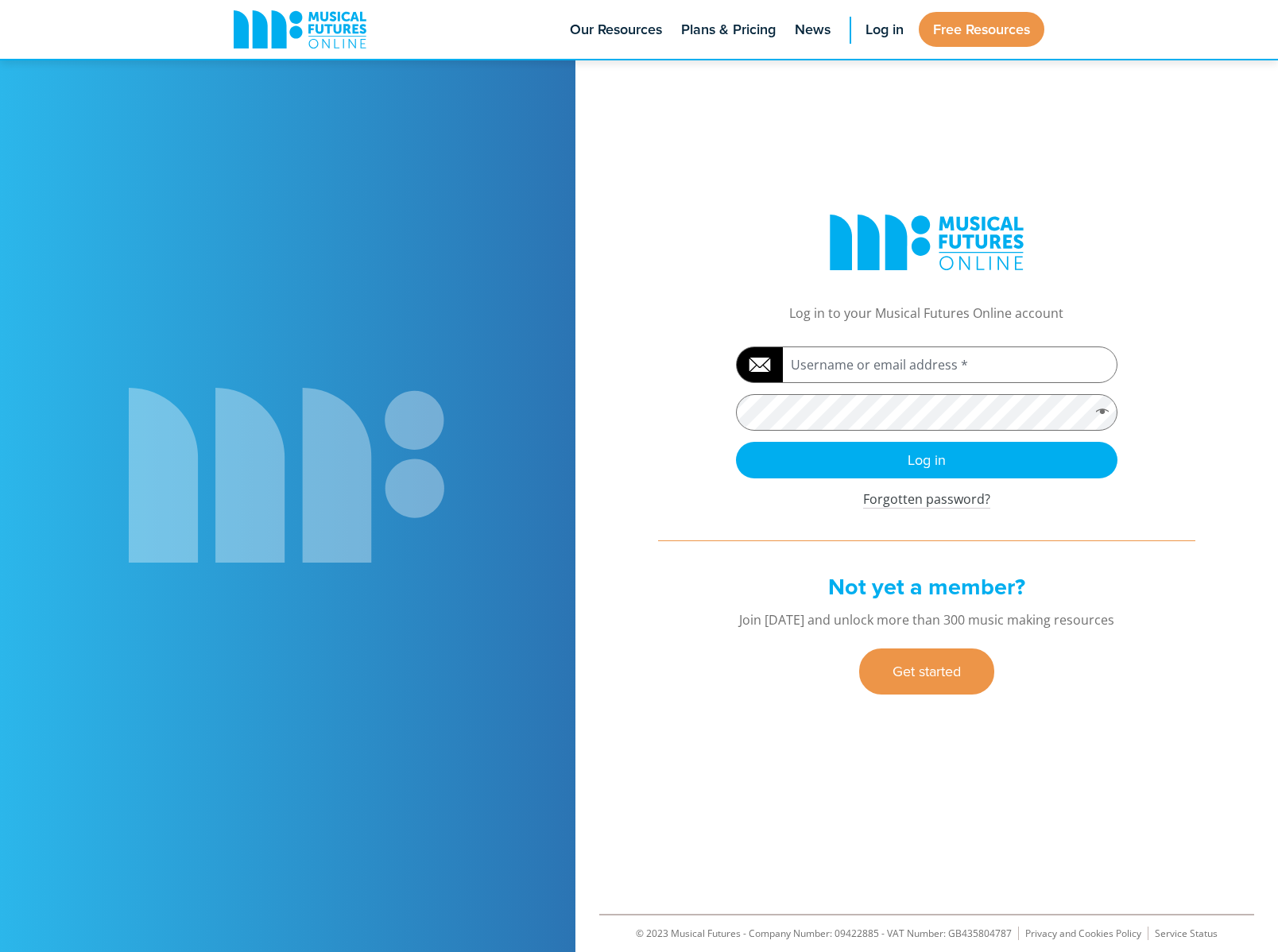
click at [665, 244] on div "Musical Futures Online Log in to your Musical Futures Online account" at bounding box center [927, 268] width 537 height 108
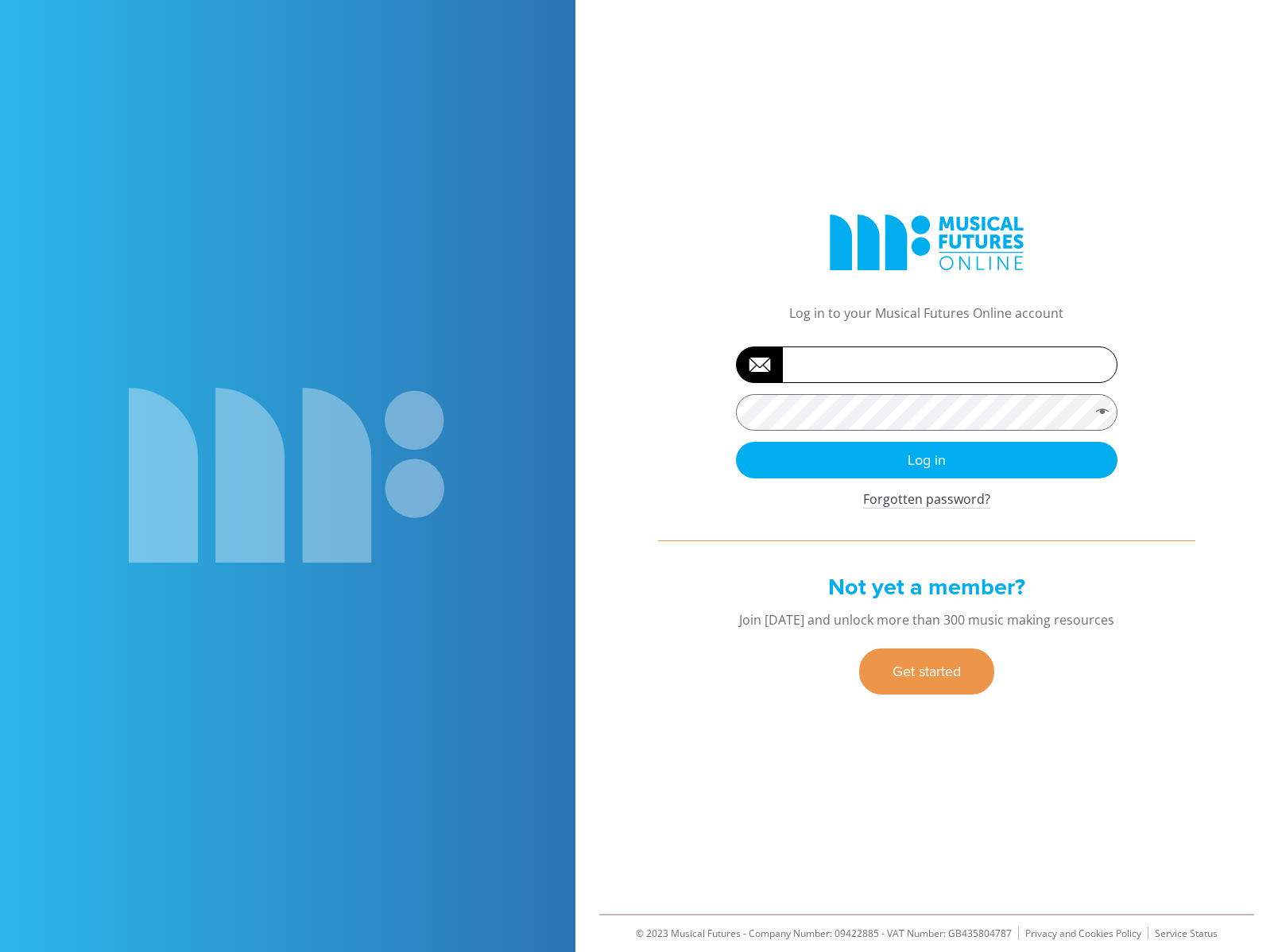
click at [874, 376] on input "Username or email address *" at bounding box center [927, 364] width 382 height 37
paste input "[PERSON_NAME].[PERSON_NAME]-2716"
type input "[PERSON_NAME].[PERSON_NAME]-2716"
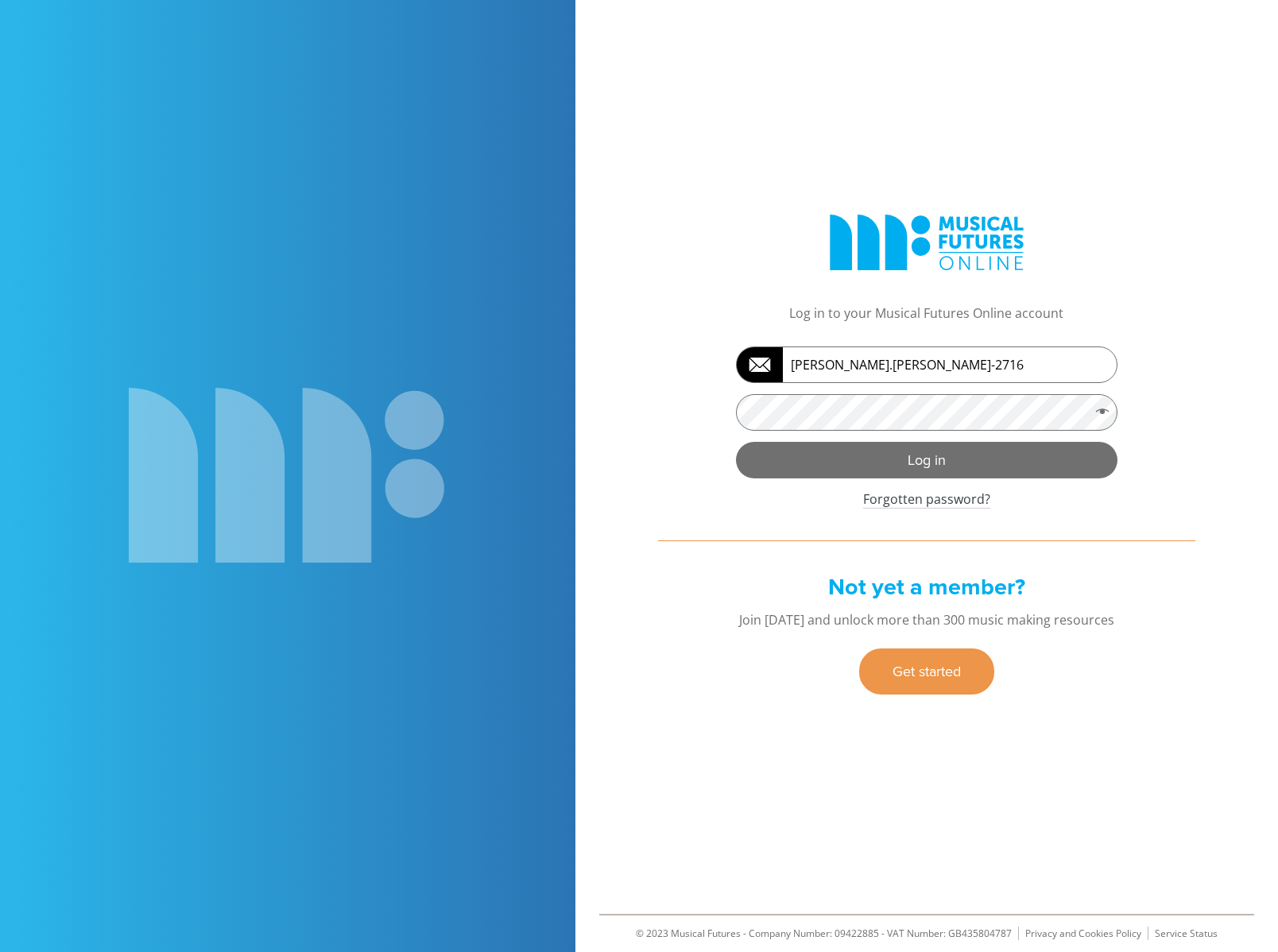
click at [828, 457] on button "Log in" at bounding box center [927, 460] width 382 height 37
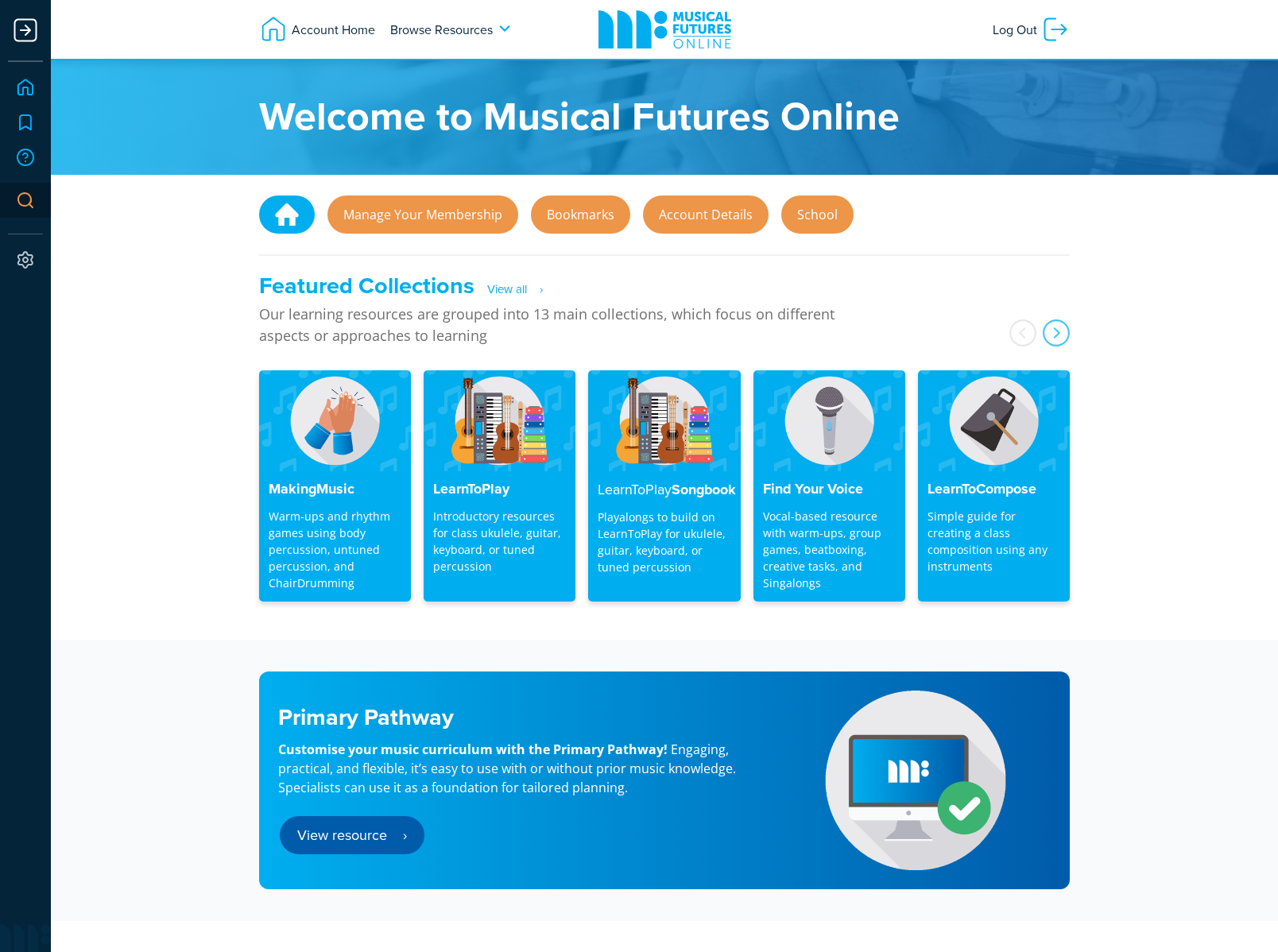
click at [190, 387] on div "Featured Collections ‎‎‎‎‎‏‏‎ ‎‏‏‎ ‎‏‏‎‎‎‎‎‏‏‎ ‎‏‏‎ ‎‏‏View all‎‎‎‎‎‏‏‎ ‎‏‏‎ ‎‏…" at bounding box center [665, 455] width 1227 height 368
click at [34, 25] on div at bounding box center [25, 30] width 32 height 32
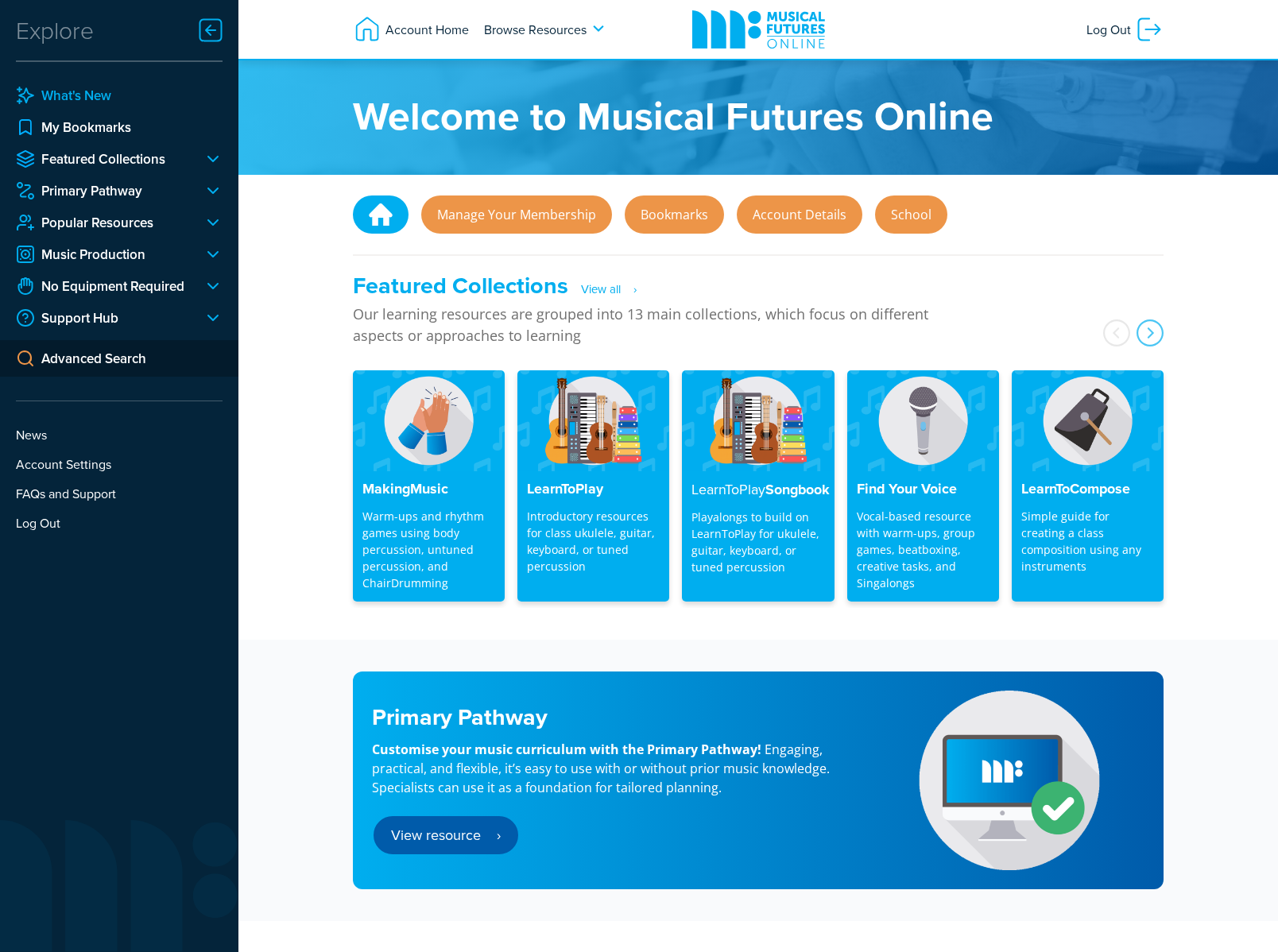
click at [89, 99] on link "What's New" at bounding box center [119, 95] width 206 height 19
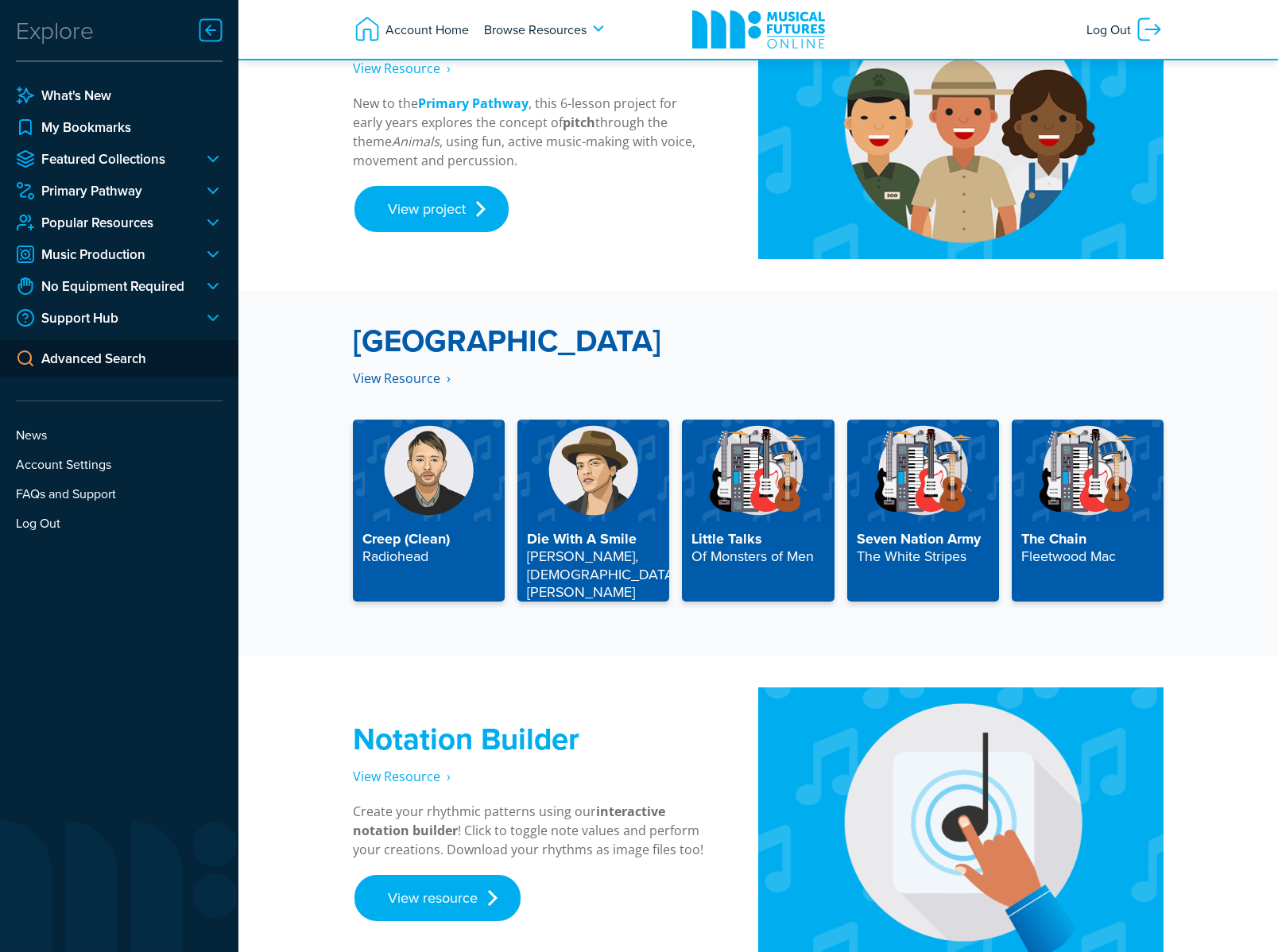
scroll to position [190, 0]
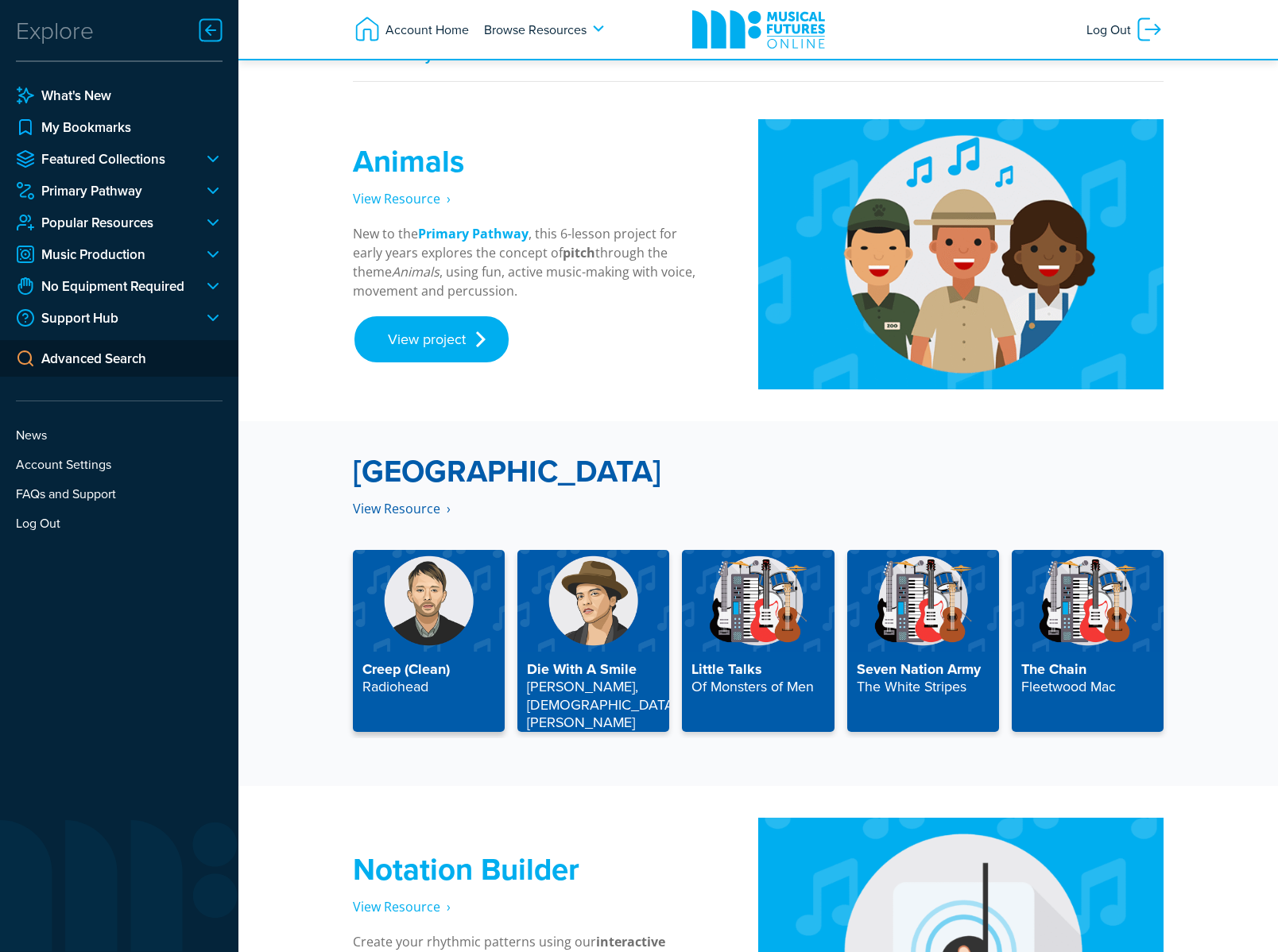
click at [447, 573] on img at bounding box center [428, 600] width 152 height 101
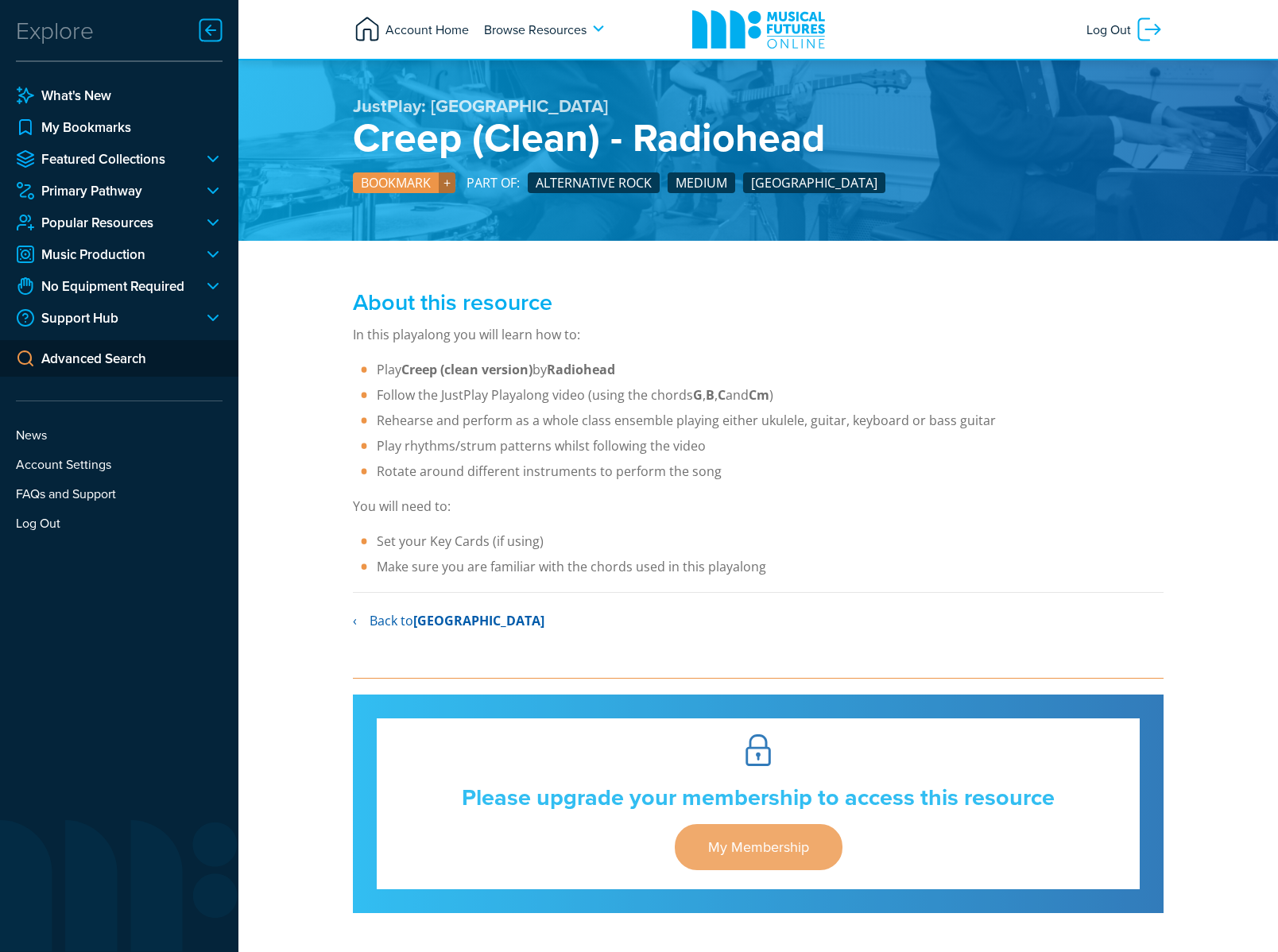
click at [431, 37] on span "Account Home" at bounding box center [425, 29] width 88 height 28
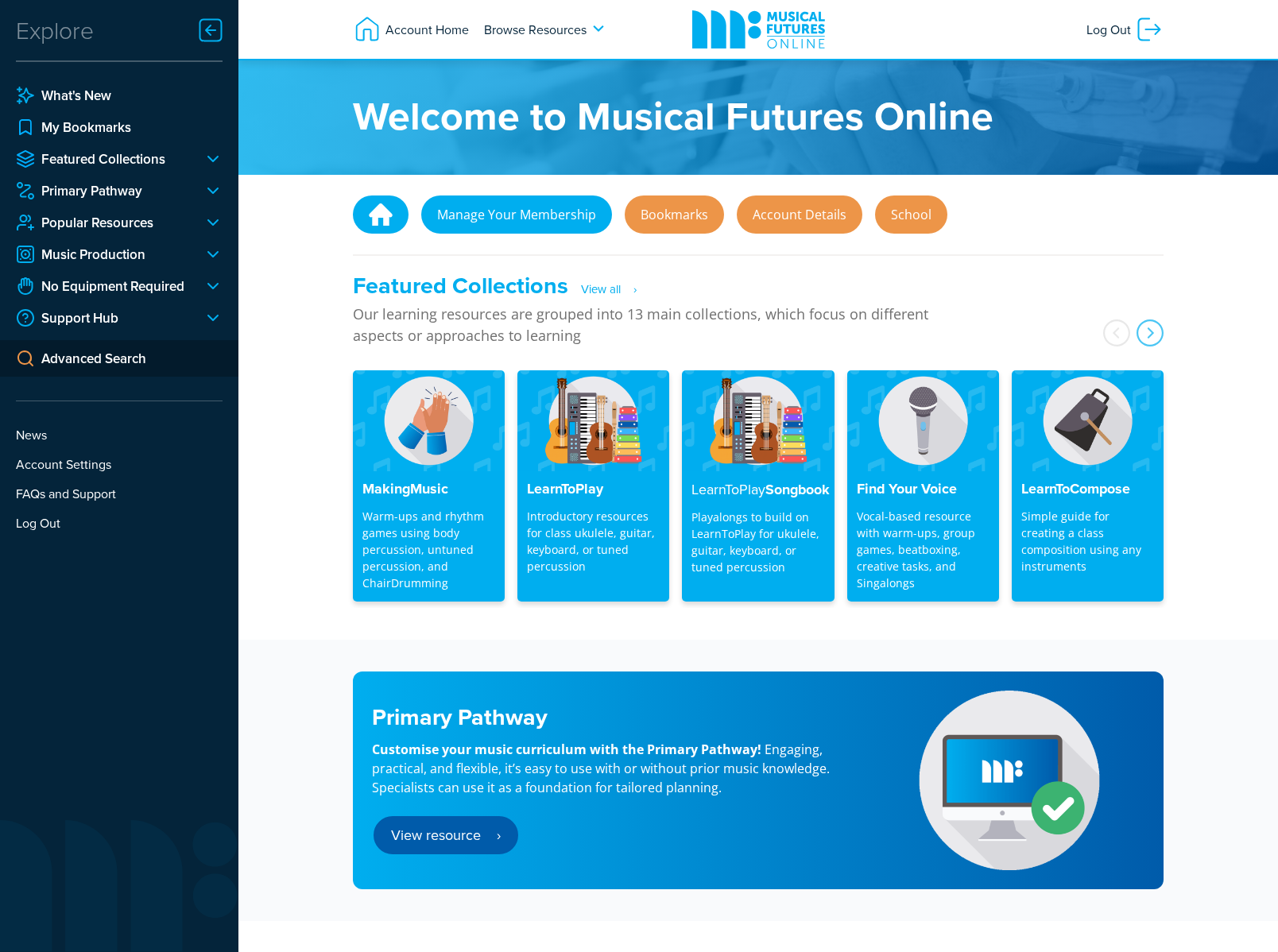
click at [550, 217] on link "Manage Your Membership" at bounding box center [516, 214] width 191 height 38
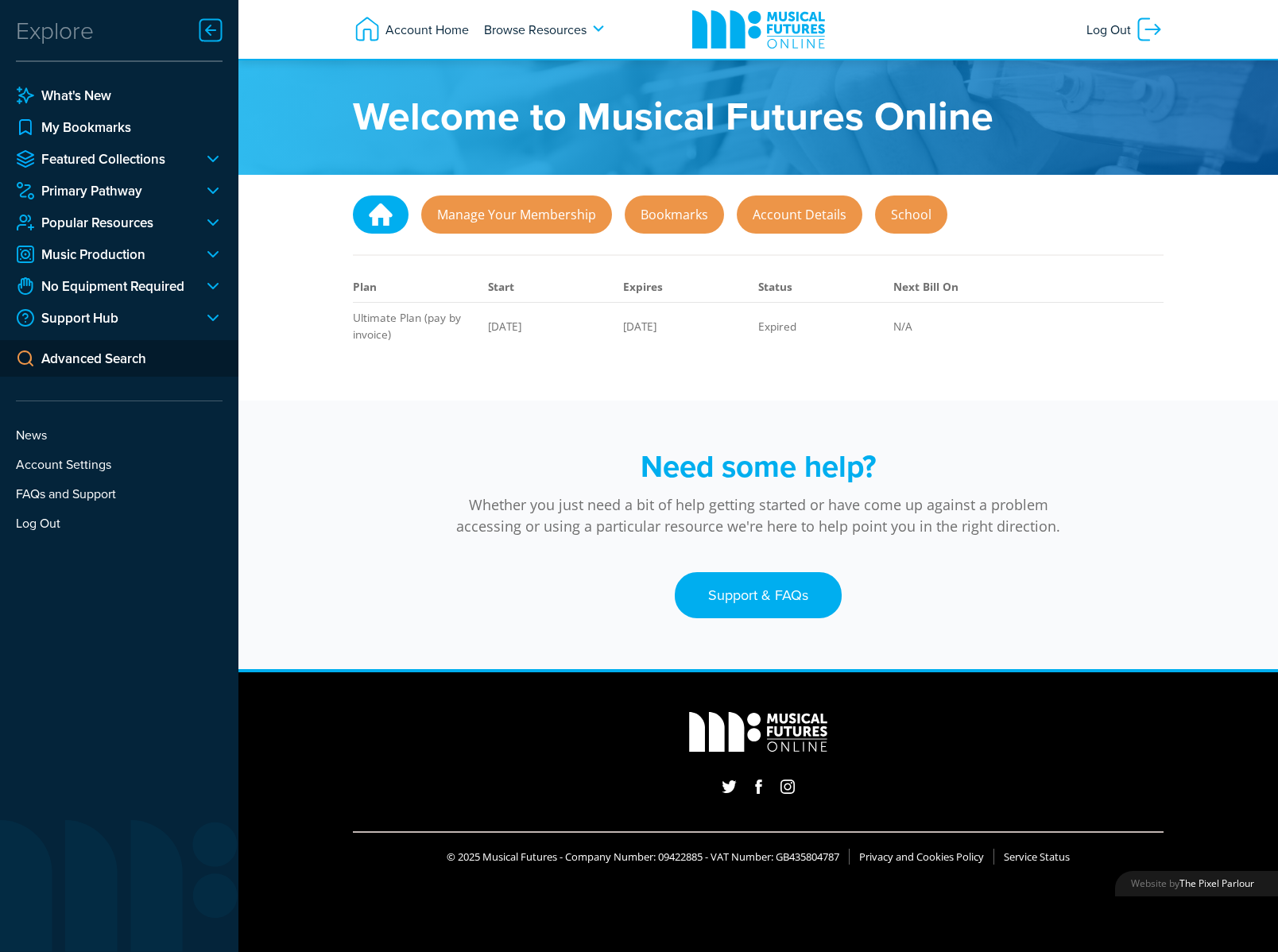
click at [359, 212] on link at bounding box center [380, 214] width 56 height 38
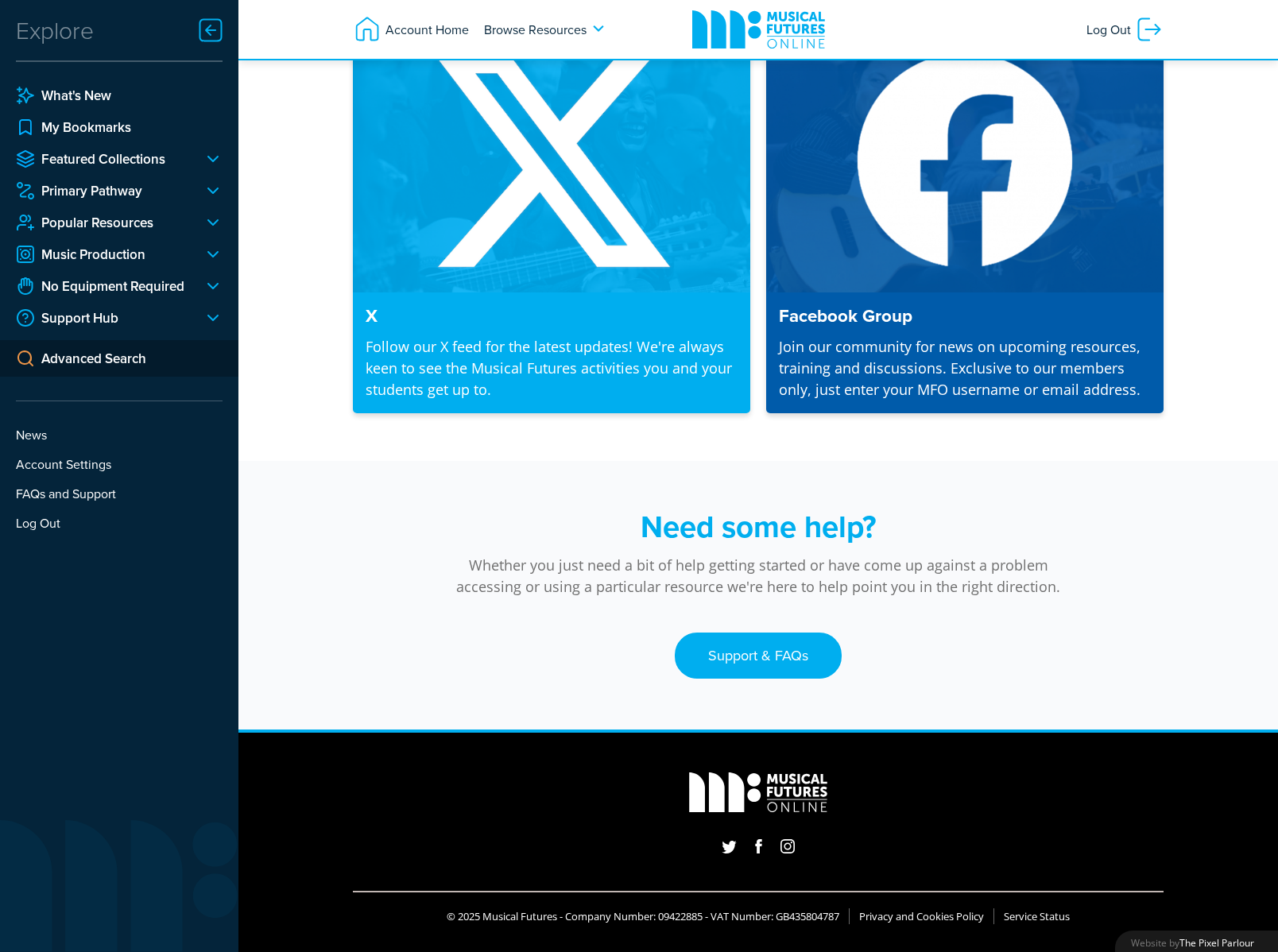
scroll to position [3363, 0]
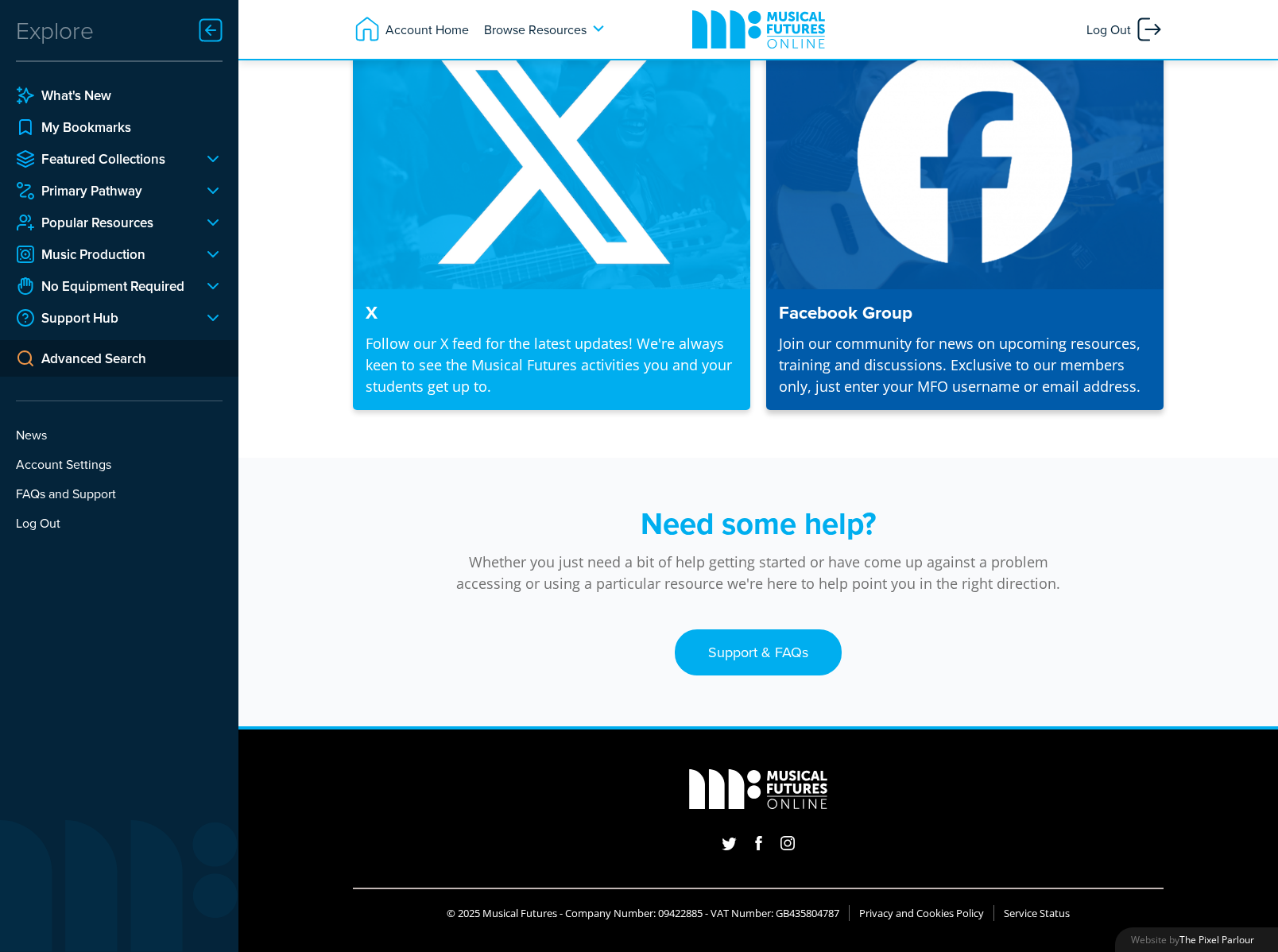
drag, startPoint x: 1122, startPoint y: 27, endPoint x: 1072, endPoint y: 95, distance: 84.4
click at [1122, 27] on span "Log Out" at bounding box center [1110, 29] width 48 height 28
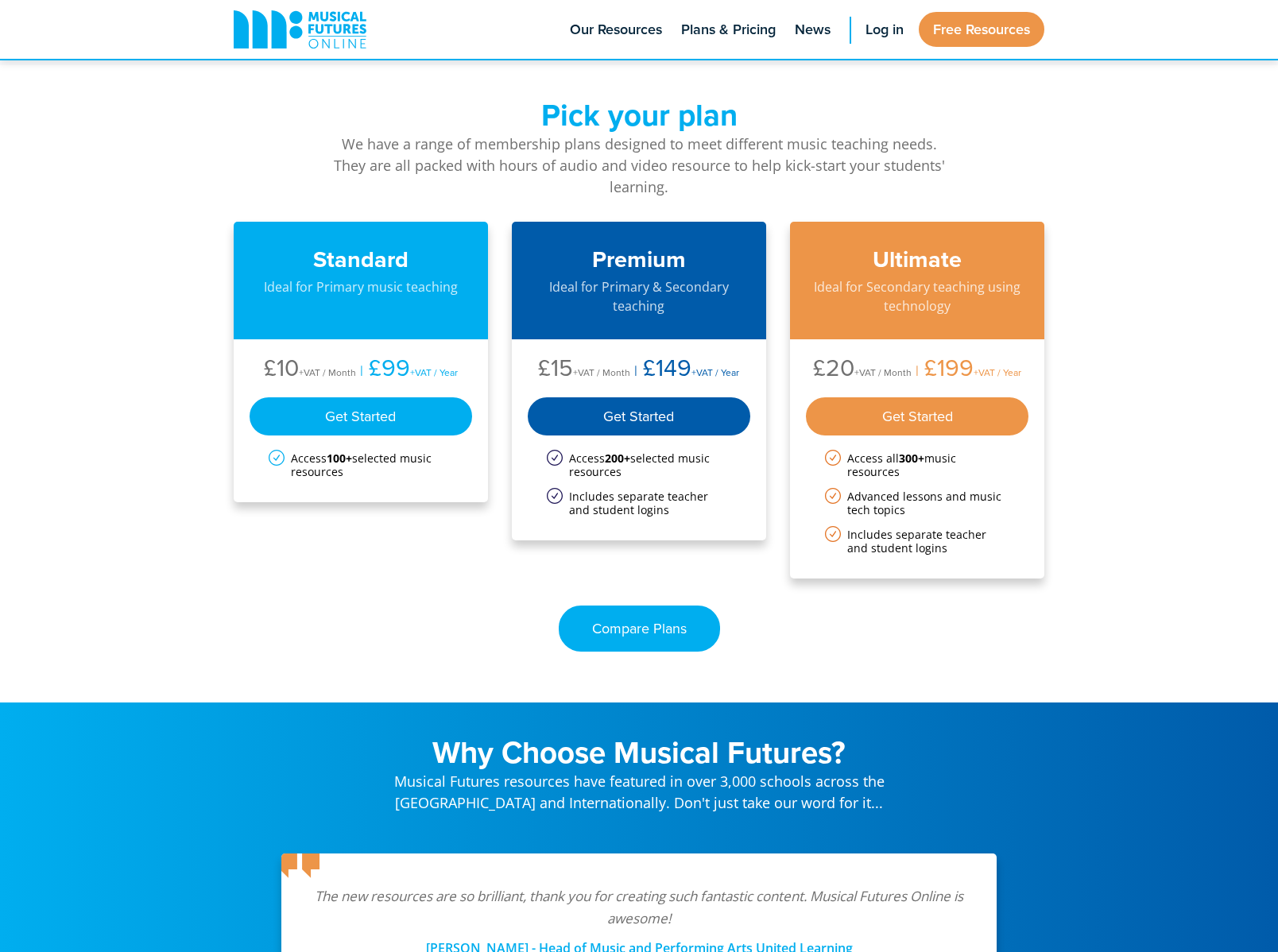
scroll to position [2600, 0]
